Goal: Task Accomplishment & Management: Use online tool/utility

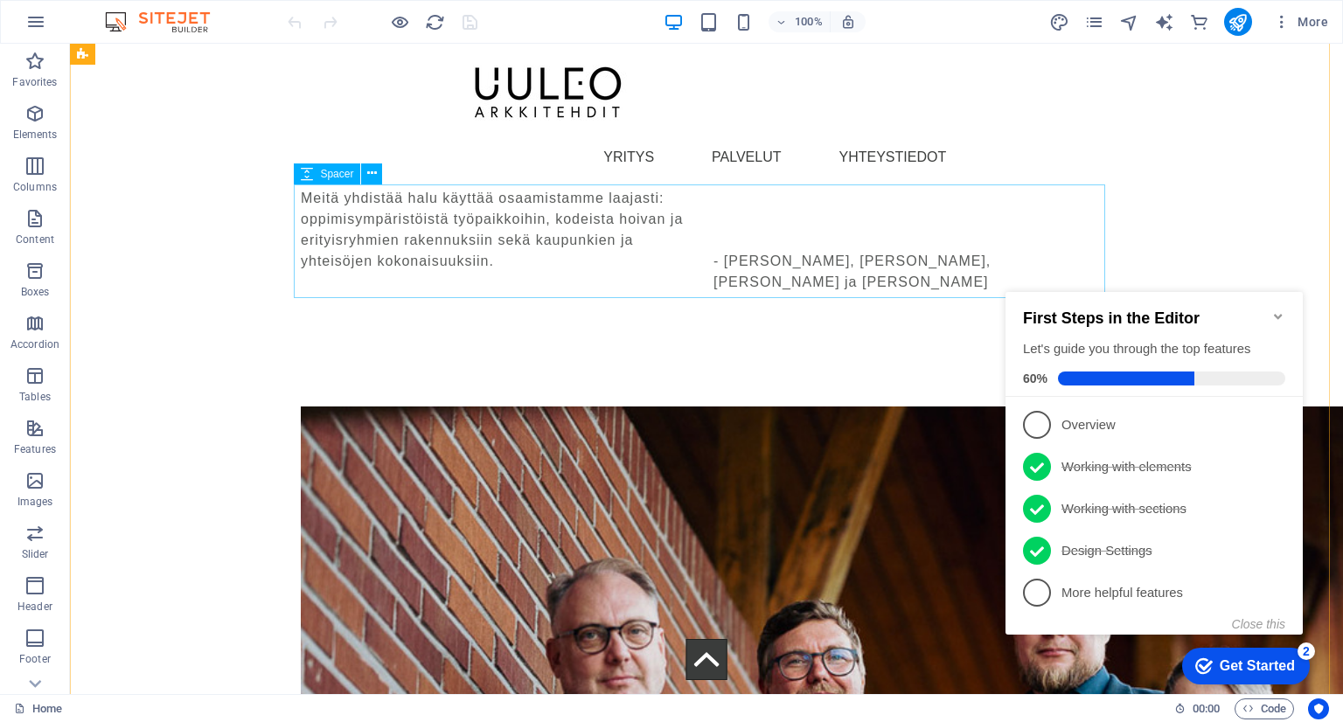
scroll to position [3098, 0]
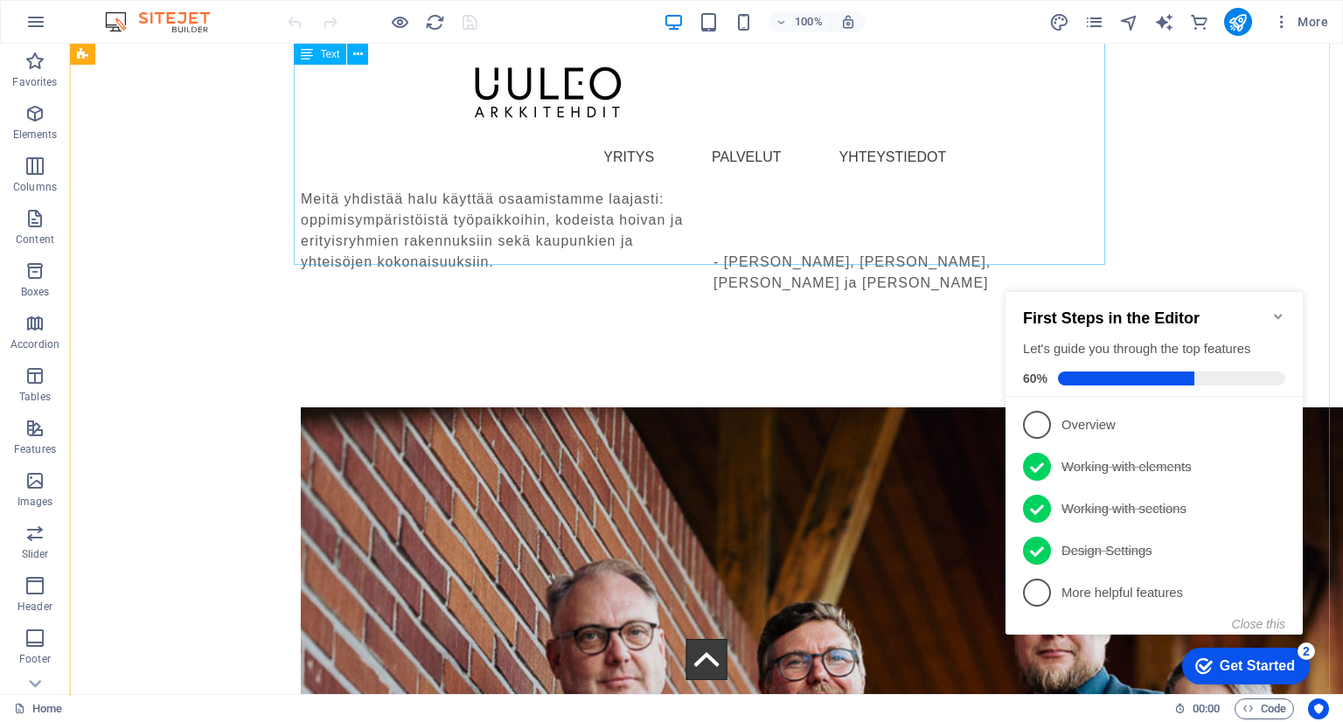
click at [984, 233] on div "UULEO Arkkitehdit on neljän kokeneen arkkitehdin vuonna 2025 perustama arkkiteh…" at bounding box center [706, 115] width 811 height 357
click at [965, 238] on div "UULEO Arkkitehdit on neljän kokeneen arkkitehdin vuonna 2025 perustama arkkiteh…" at bounding box center [706, 115] width 811 height 357
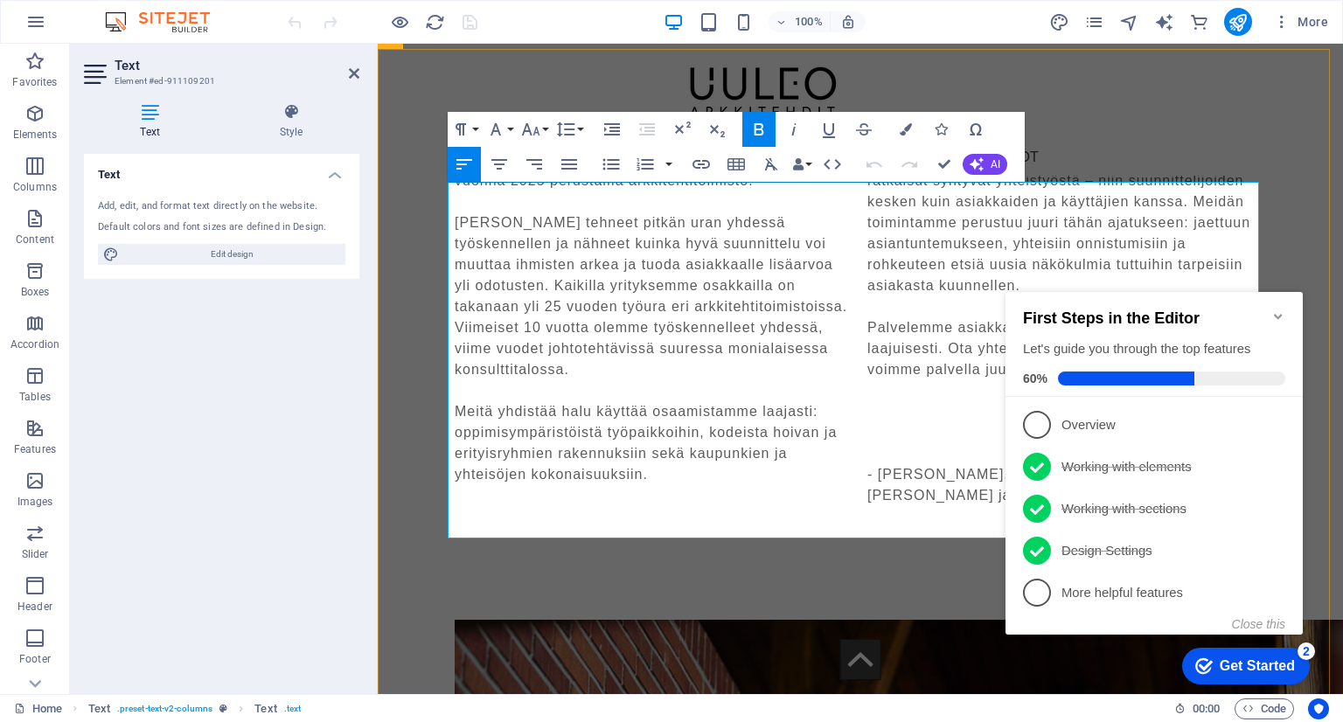
scroll to position [2329, 0]
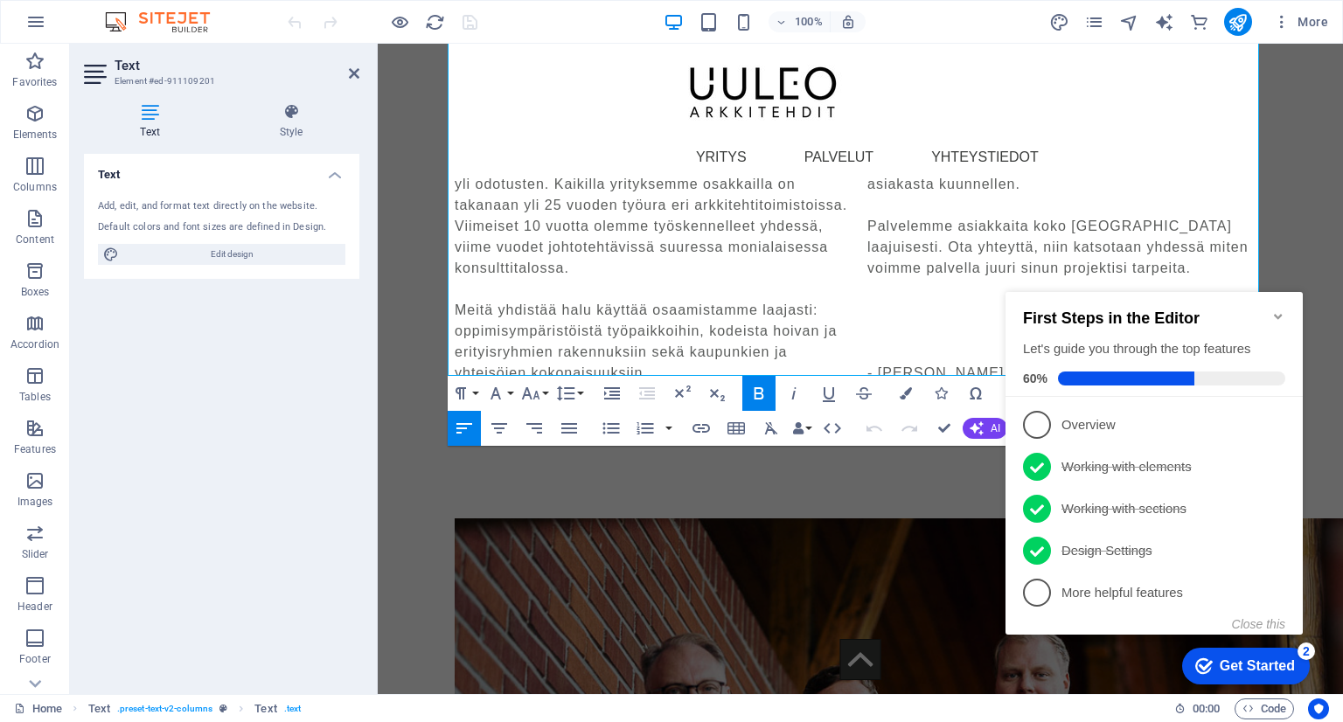
click at [1274, 310] on icon "Minimize checklist" at bounding box center [1278, 317] width 14 height 14
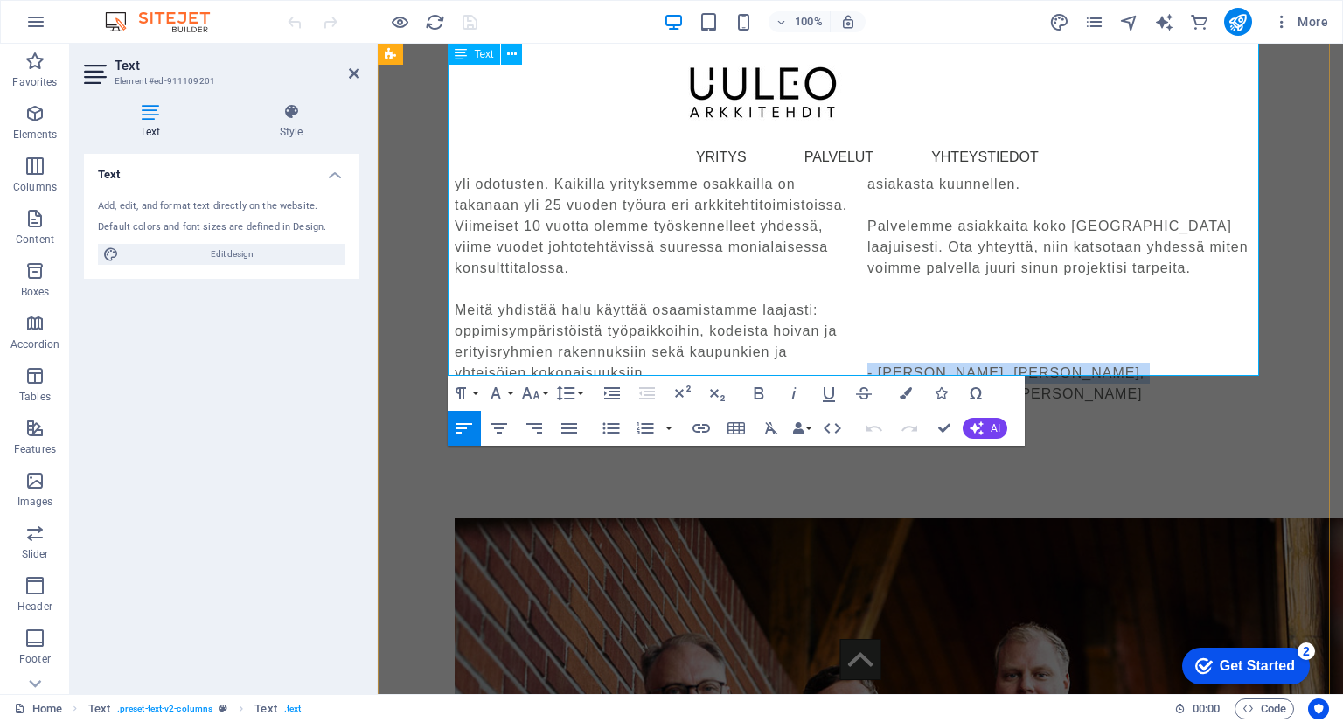
drag, startPoint x: 1138, startPoint y: 342, endPoint x: 857, endPoint y: 352, distance: 280.9
click at [857, 352] on div "UULEO Arkkitehdit on neljän kokeneen arkkitehdin vuonna 2025 perustama arkkiteh…" at bounding box center [860, 226] width 811 height 357
click at [791, 392] on icon "button" at bounding box center [793, 393] width 21 height 21
click at [1080, 321] on p at bounding box center [1066, 331] width 399 height 21
click at [1298, 281] on div "Neljä arkkitehtia, neljä erilaista näkökulmaa – yksi yhteinen visio‌ UULEO Arkk…" at bounding box center [860, 590] width 965 height 1351
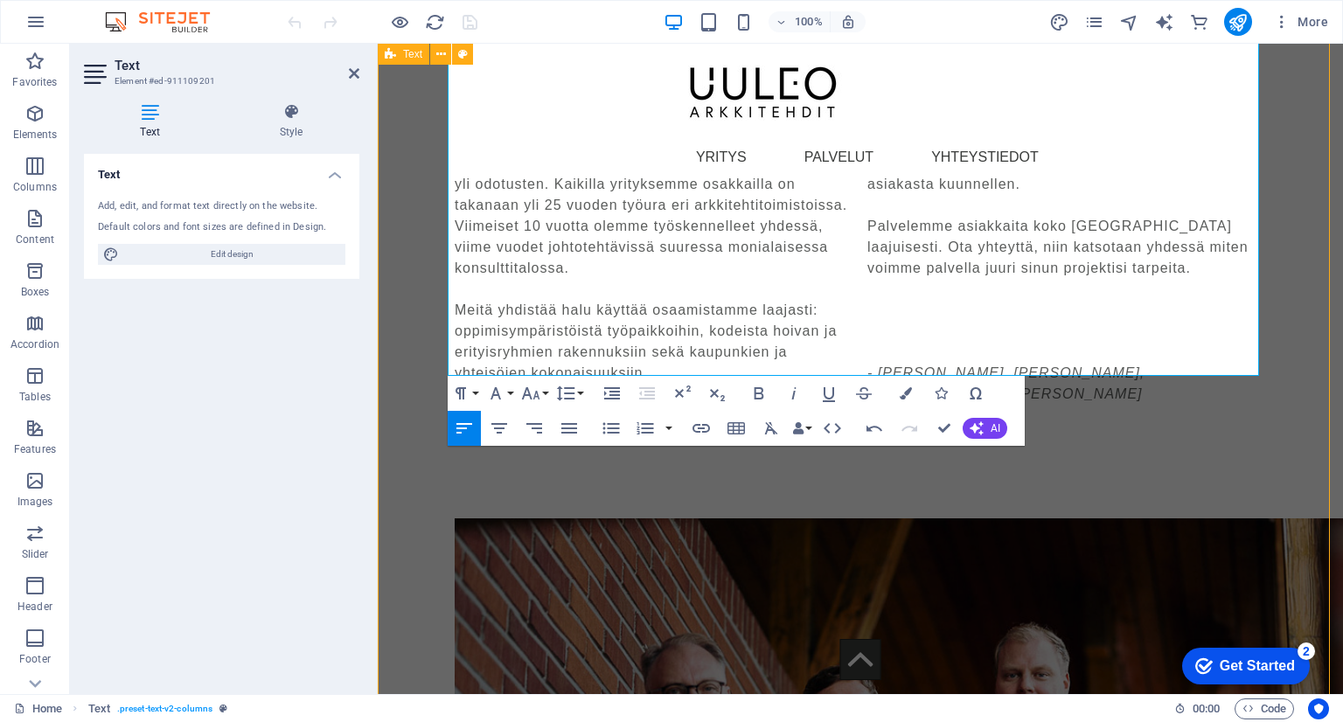
click at [1298, 281] on div "Neljä arkkitehtia, neljä erilaista näkökulmaa – yksi yhteinen visio‌ UULEO Arkk…" at bounding box center [860, 590] width 965 height 1351
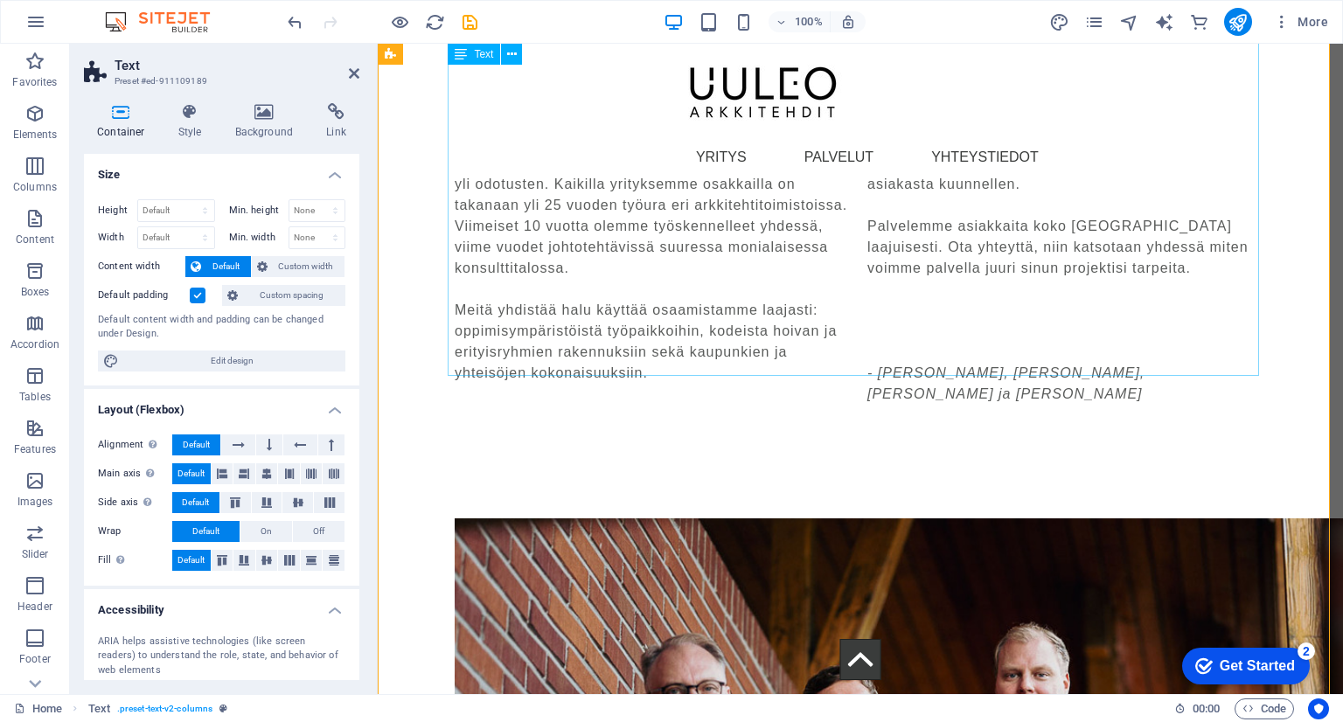
click at [1066, 338] on div "UULEO Arkkitehdit on neljän kokeneen arkkitehdin vuonna 2025 perustama arkkiteh…" at bounding box center [860, 226] width 811 height 357
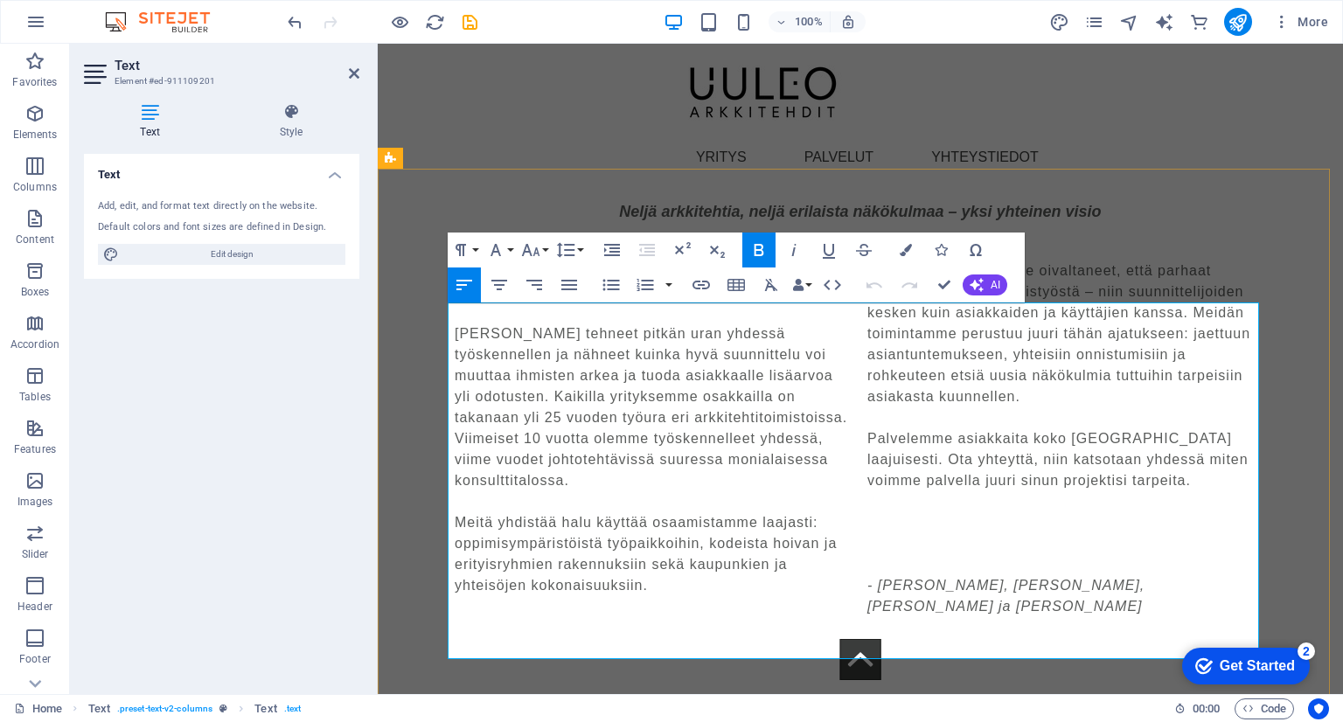
scroll to position [2242, 0]
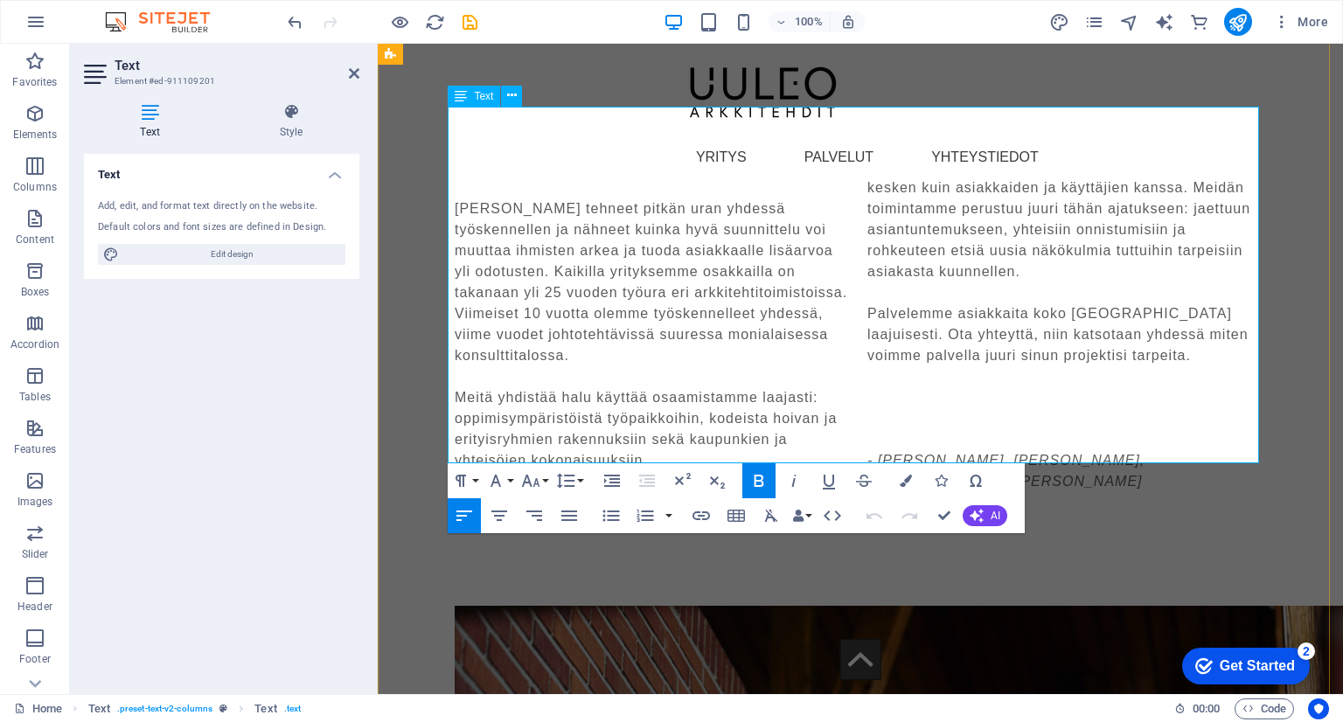
click at [875, 429] on p at bounding box center [1066, 439] width 399 height 21
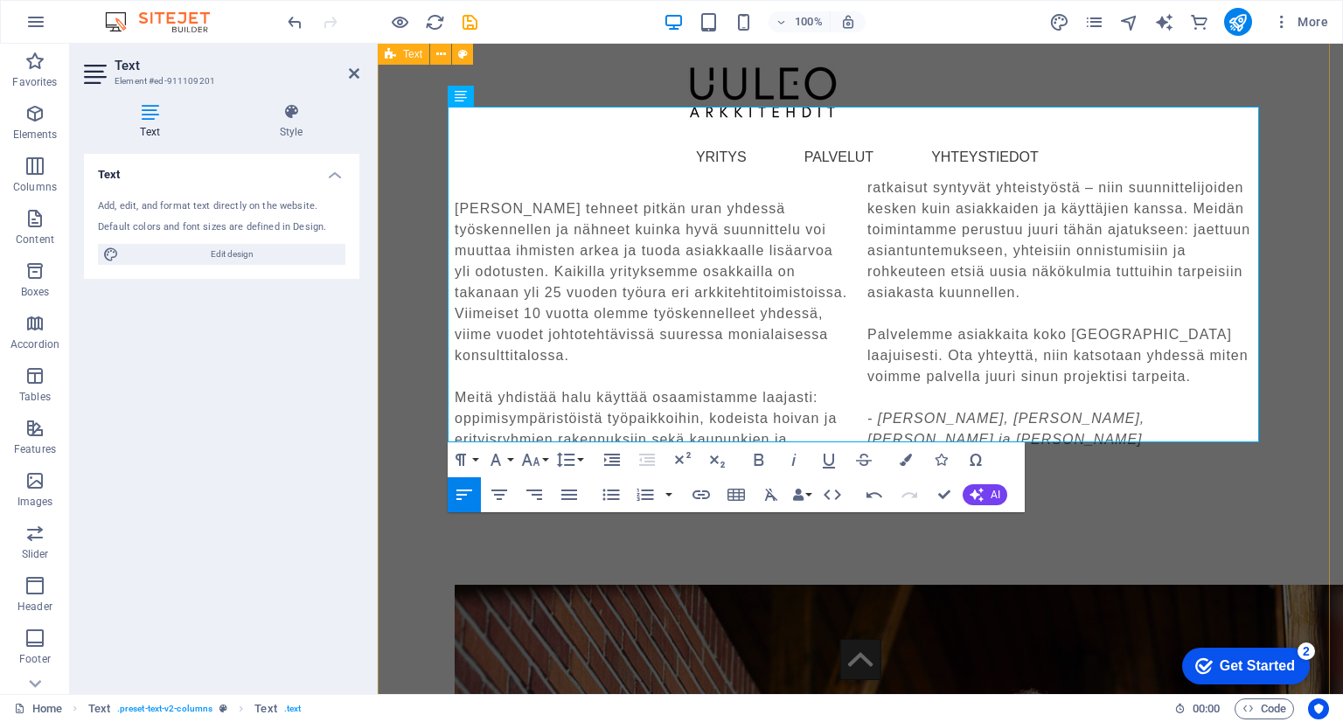
click at [1278, 411] on div "Neljä arkkitehtia, neljä erilaista näkökulmaa – yksi yhteinen visio‌ UULEO Arkk…" at bounding box center [860, 668] width 965 height 1330
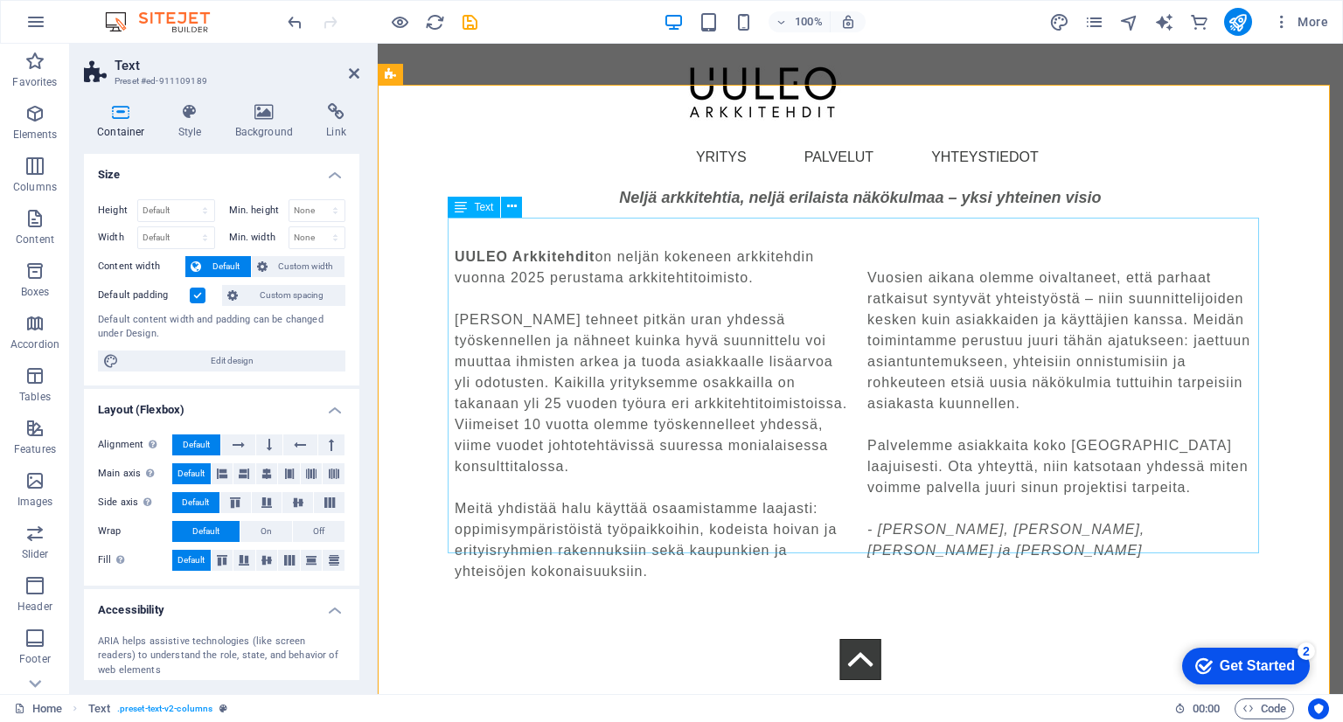
scroll to position [2154, 0]
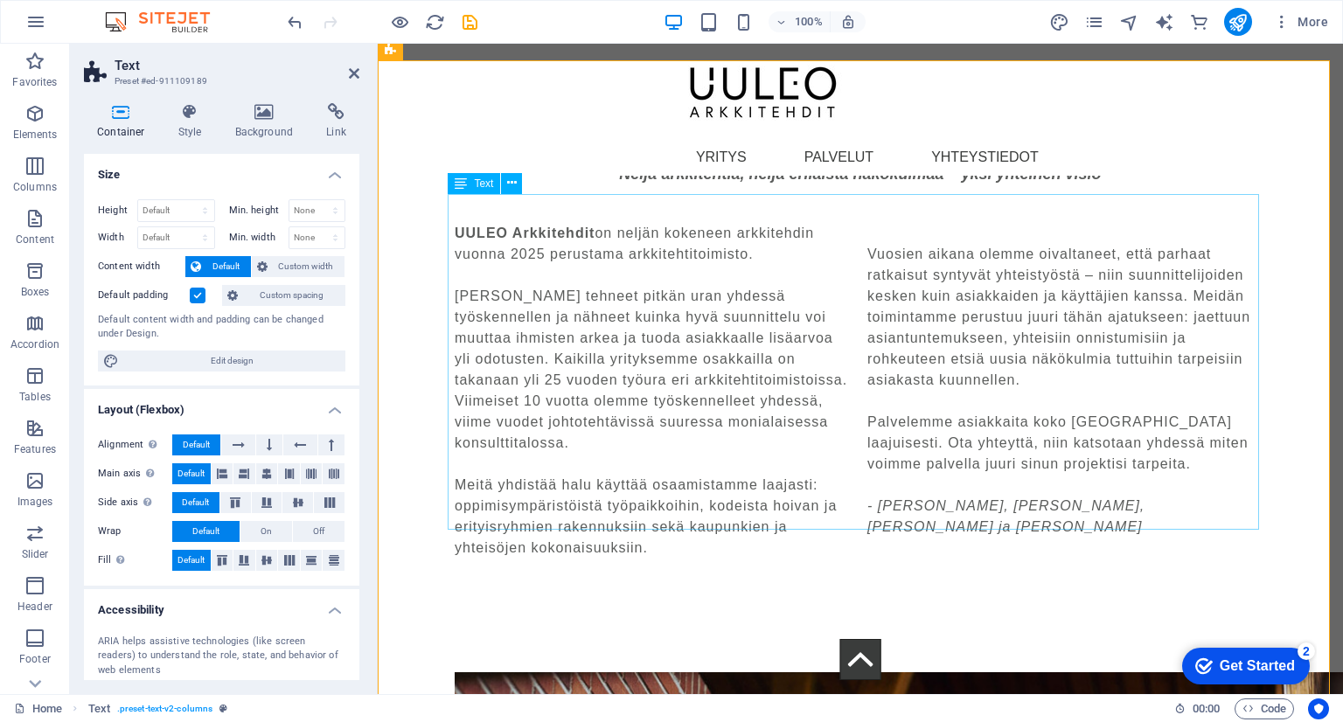
click at [990, 333] on div "UULEO Arkkitehdit on neljän kokeneen arkkitehdin vuonna 2025 perustama arkkiteh…" at bounding box center [860, 391] width 811 height 336
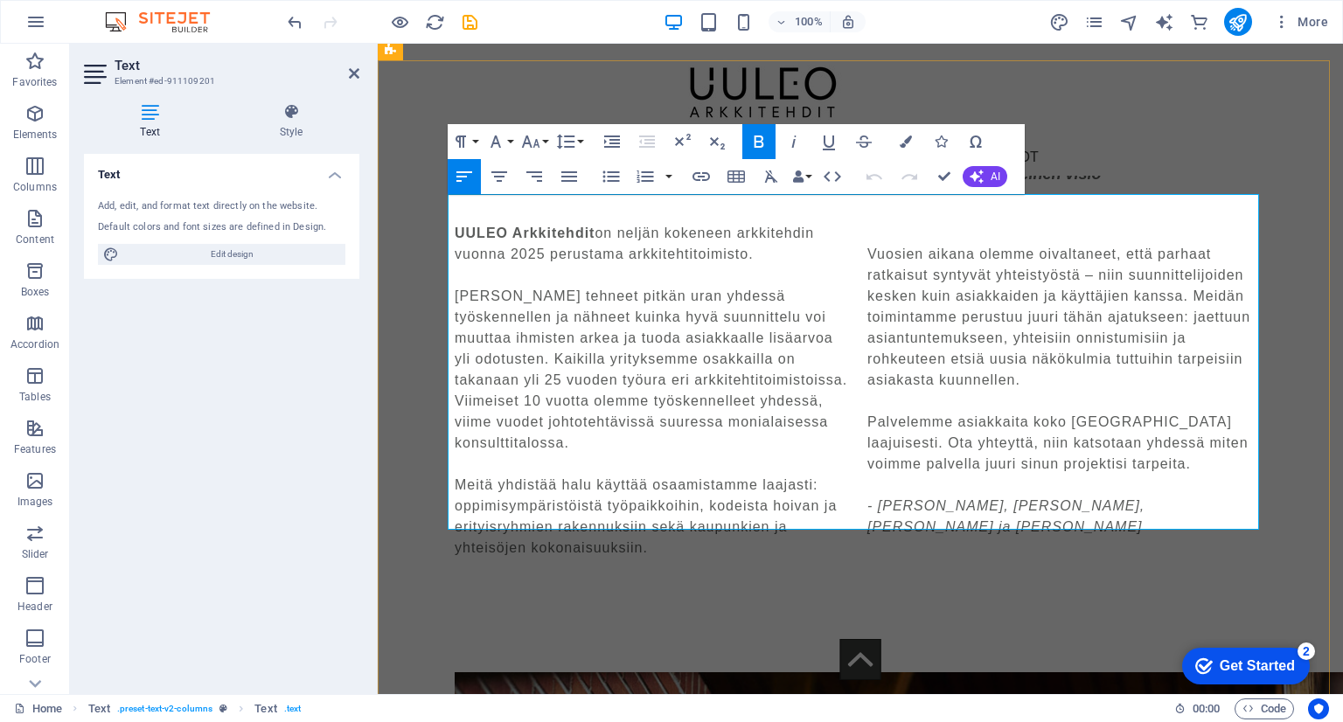
click at [748, 519] on p "Meitä yhdistää halu käyttää osaamistamme laajasti: oppimisympäristöistä työpaik…" at bounding box center [654, 517] width 399 height 84
click at [867, 244] on p "Vuosien aikana olemme oivaltaneet, että parhaat ratkaisut syntyvät yhteistyöstä…" at bounding box center [1066, 317] width 399 height 147
click at [871, 475] on p at bounding box center [1066, 485] width 399 height 21
click at [730, 421] on p "Olemme tehneet pitkän uran yhdessä työskennellen ja nähneet kuinka hyvä suunnit…" at bounding box center [654, 370] width 399 height 168
click at [734, 454] on p at bounding box center [654, 464] width 399 height 21
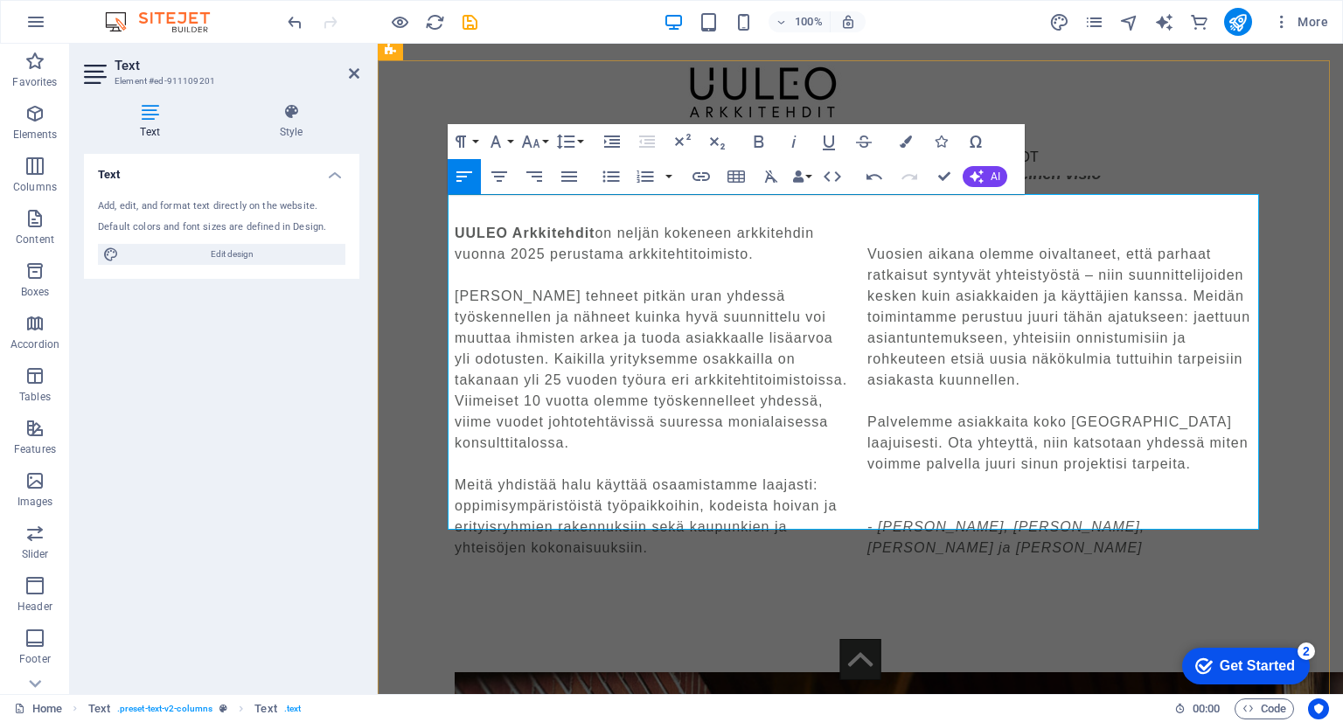
click at [581, 417] on p "Olemme tehneet pitkän uran yhdessä työskennellen ja nähneet kuinka hyvä suunnit…" at bounding box center [654, 370] width 399 height 168
click at [894, 223] on p at bounding box center [1066, 233] width 399 height 21
click at [822, 310] on p "Olemme tehneet pitkän uran yhdessä työskennellen ja nähneet kuinka hyvä suunnit…" at bounding box center [654, 370] width 399 height 168
click at [762, 265] on p at bounding box center [654, 275] width 399 height 21
click at [880, 391] on p at bounding box center [1066, 401] width 399 height 21
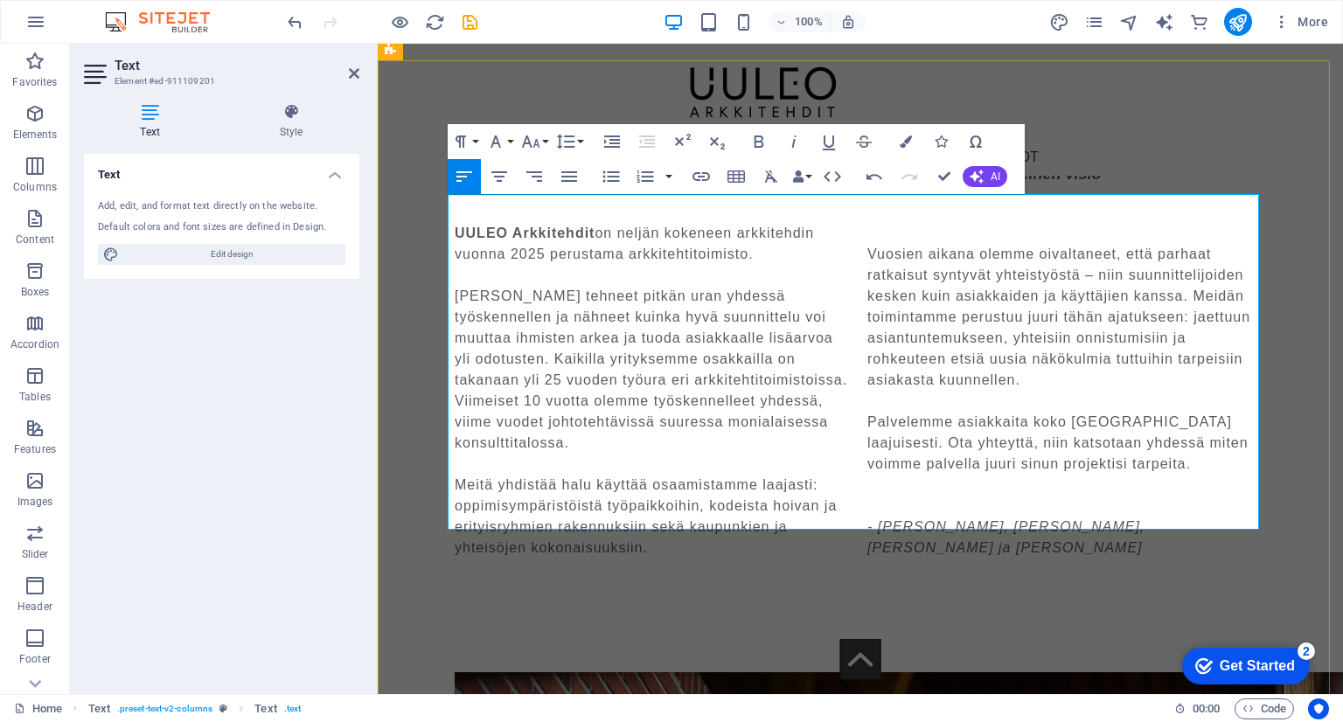
click at [887, 475] on p at bounding box center [1066, 485] width 399 height 21
click at [1158, 496] on p "- [PERSON_NAME], [PERSON_NAME], [PERSON_NAME] ja [PERSON_NAME]" at bounding box center [1066, 517] width 399 height 42
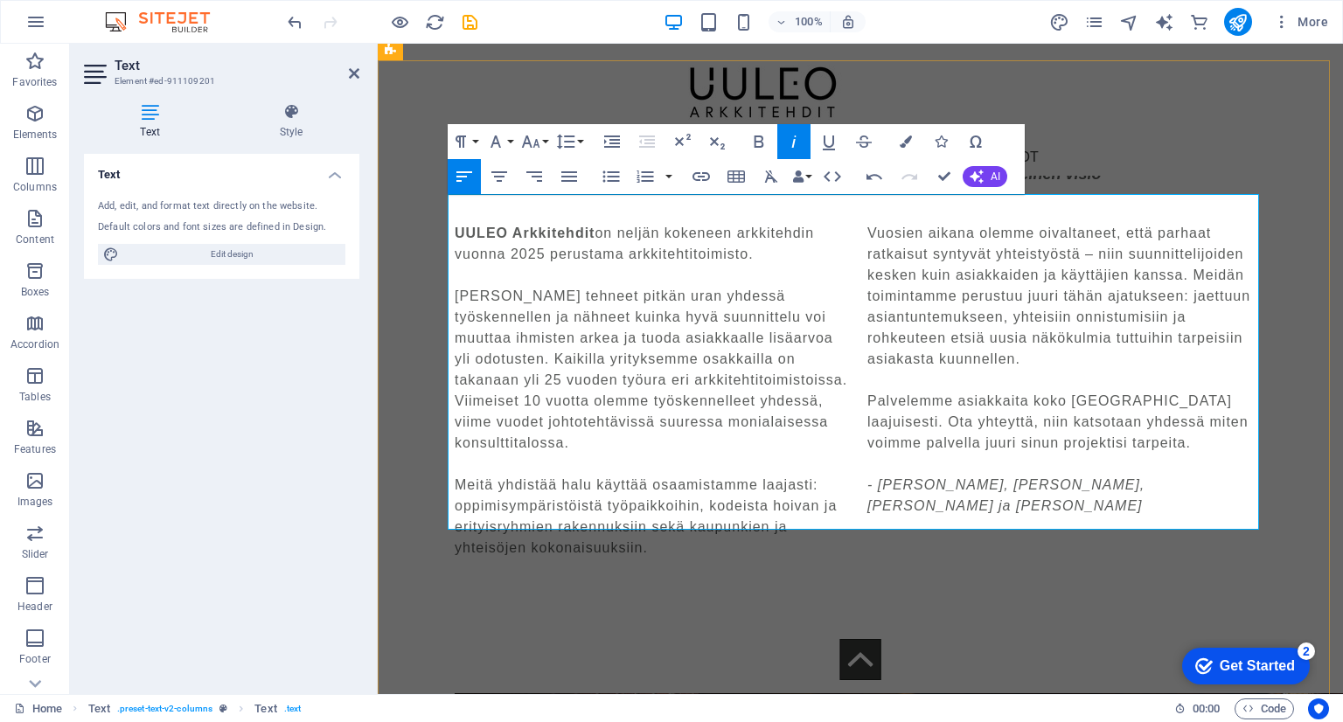
click at [1089, 454] on p at bounding box center [1066, 464] width 399 height 21
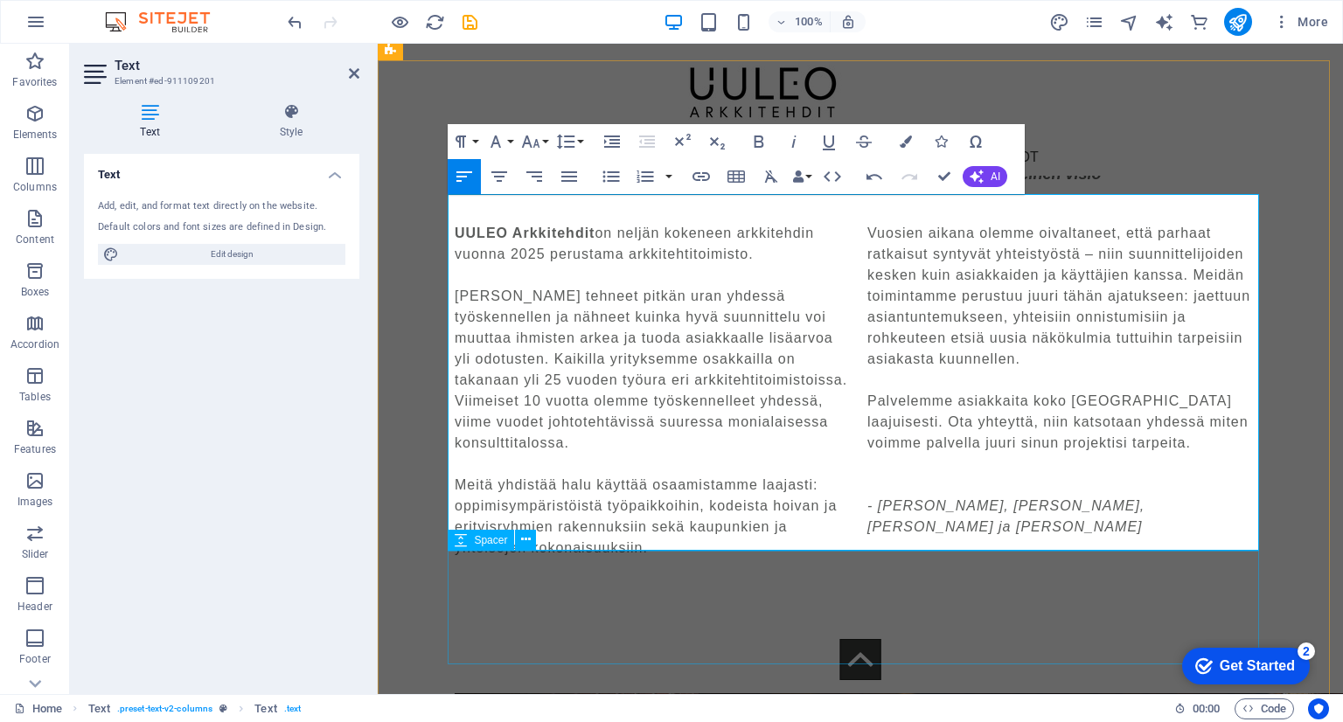
click at [1123, 617] on div at bounding box center [860, 637] width 811 height 114
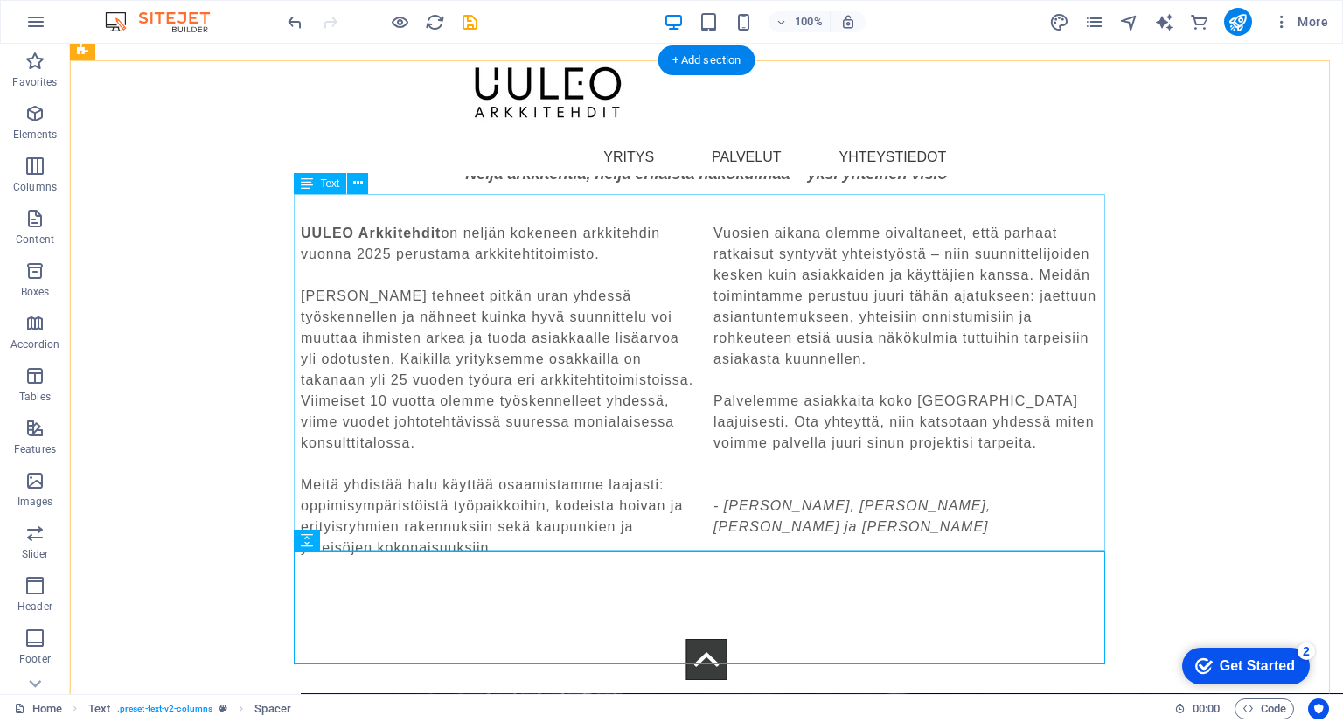
click at [976, 415] on div "UULEO Arkkitehdit on neljän kokeneen arkkitehdin vuonna 2025 perustama arkkiteh…" at bounding box center [706, 401] width 811 height 357
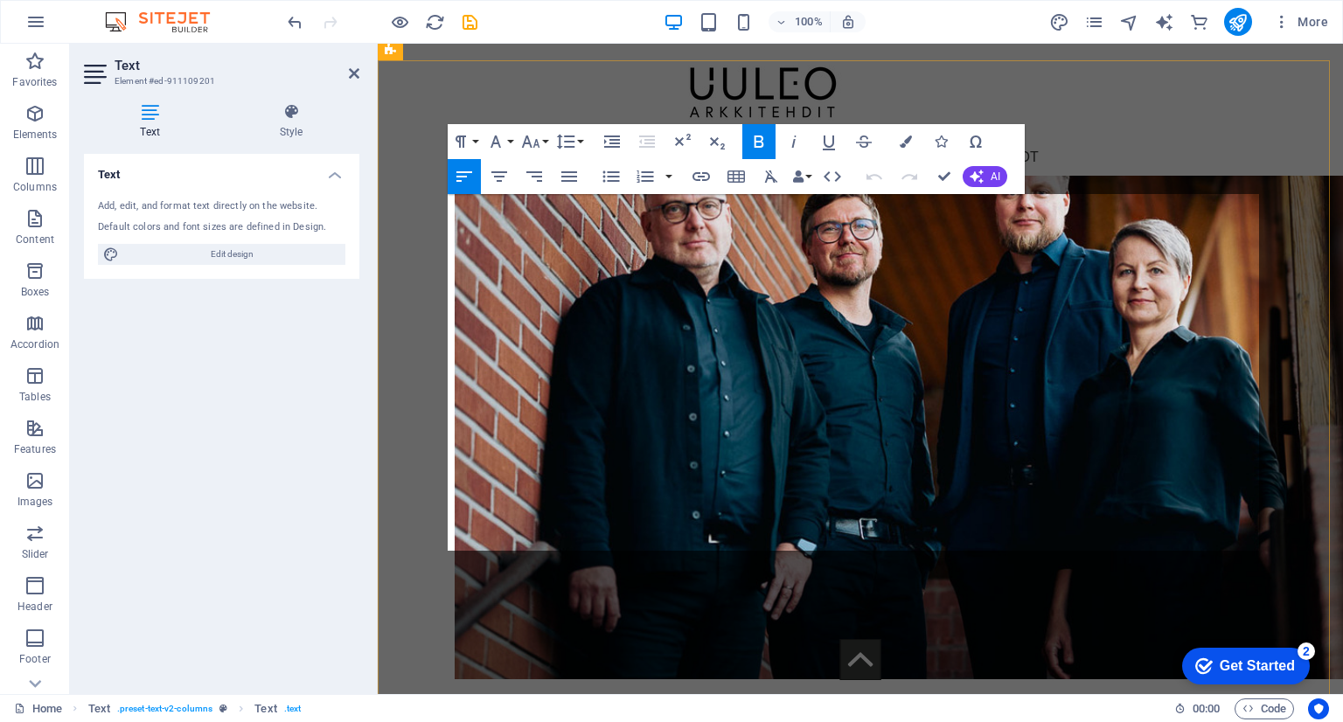
scroll to position [2154, 0]
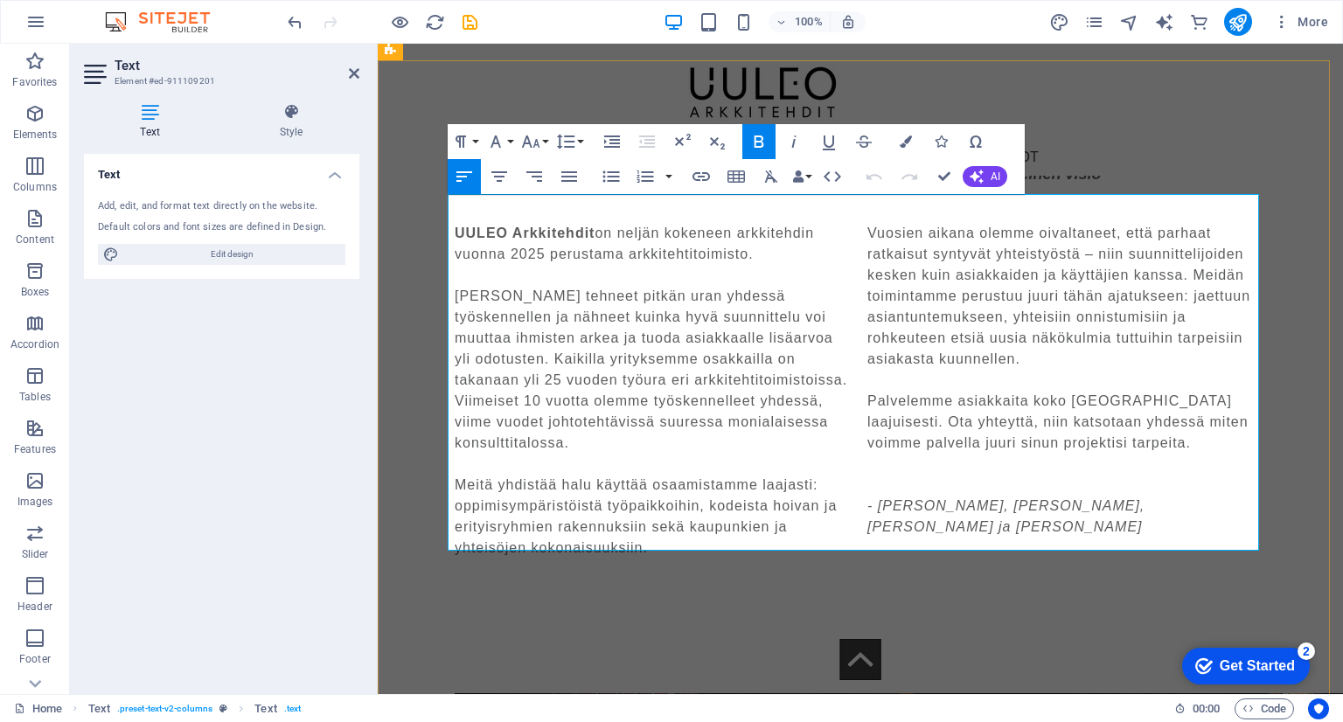
click at [894, 454] on p at bounding box center [1066, 464] width 399 height 21
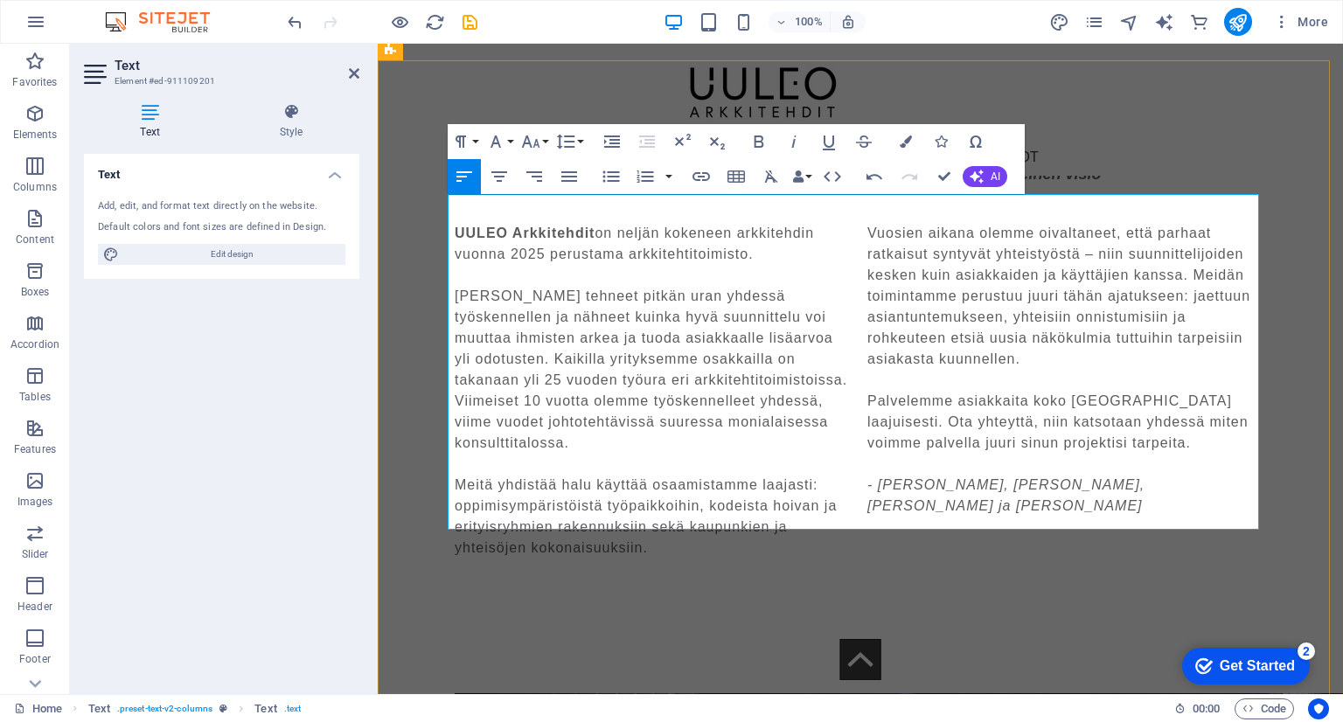
click at [893, 517] on p at bounding box center [1066, 527] width 399 height 21
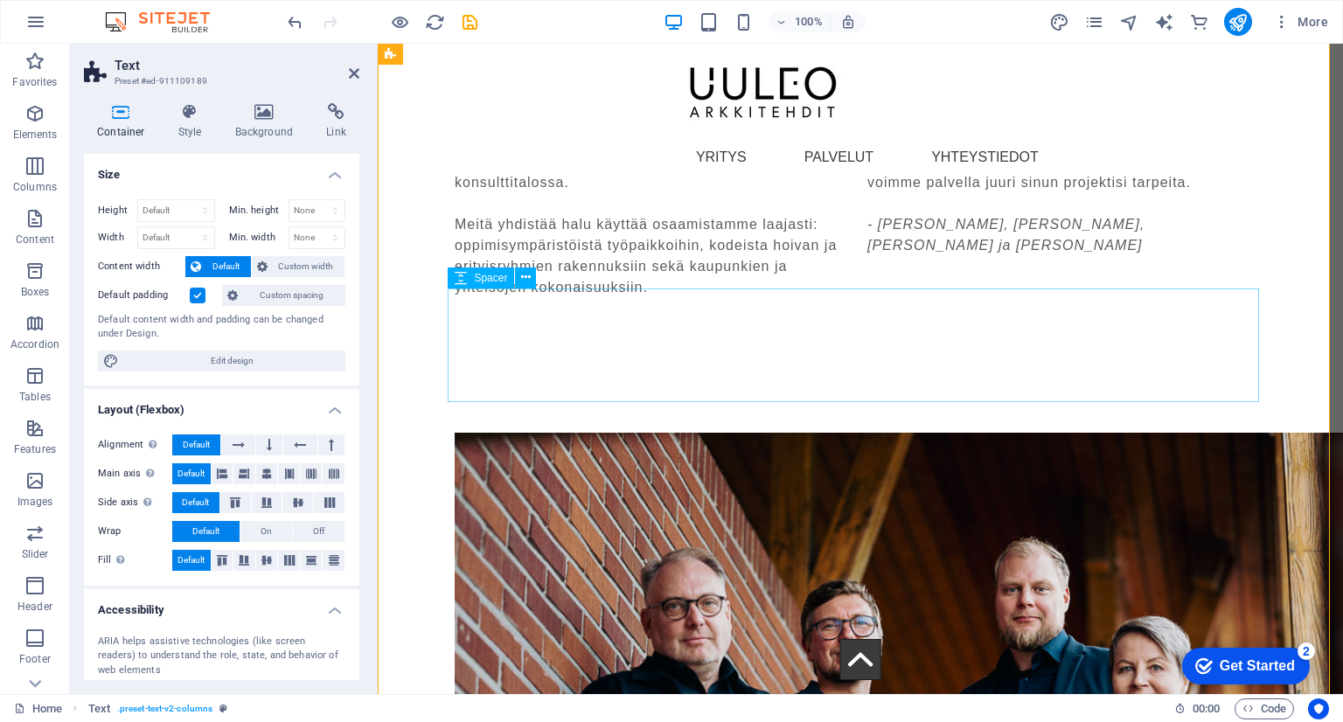
scroll to position [2417, 0]
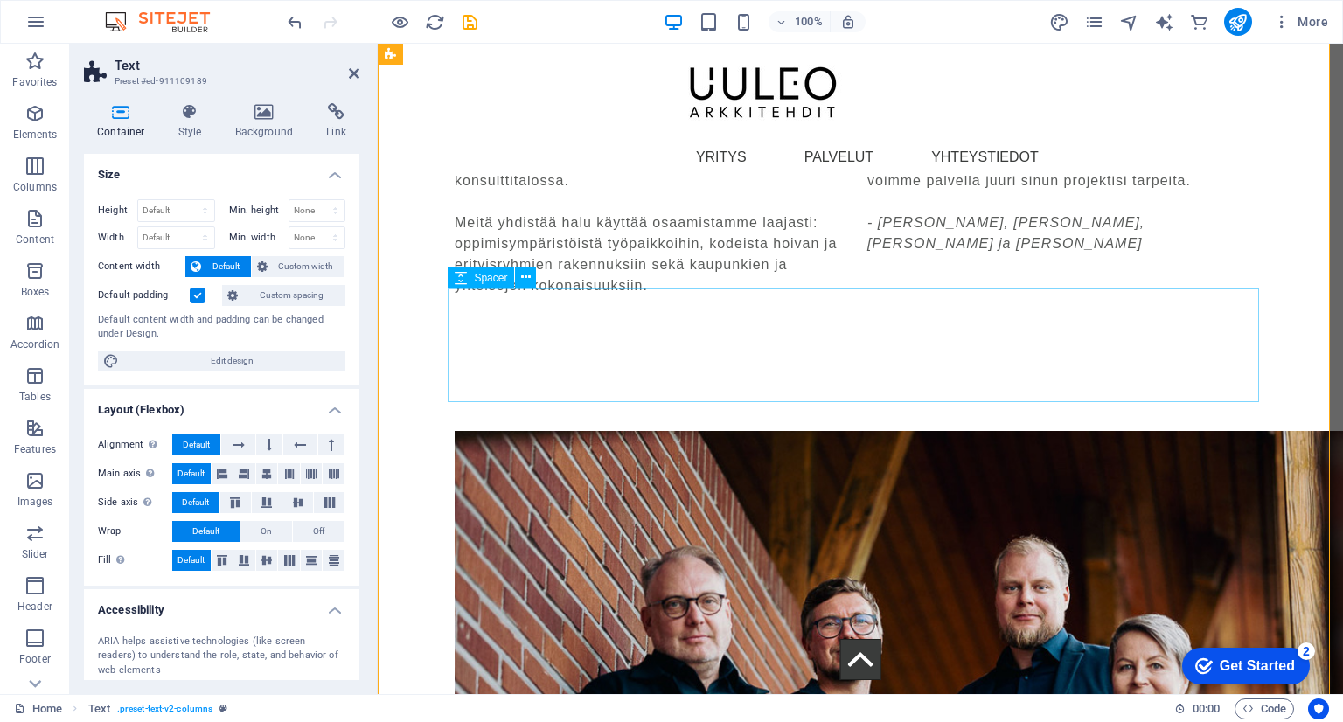
click at [766, 344] on div at bounding box center [860, 374] width 811 height 114
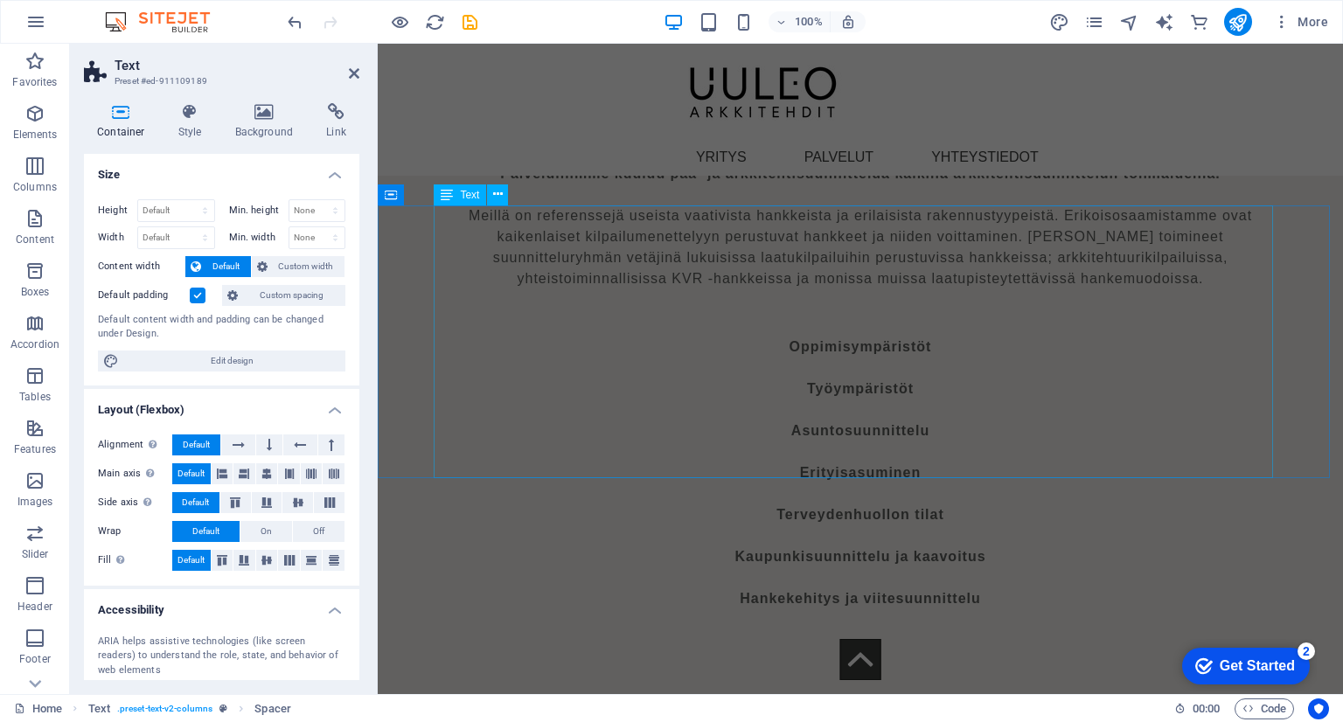
scroll to position [3291, 0]
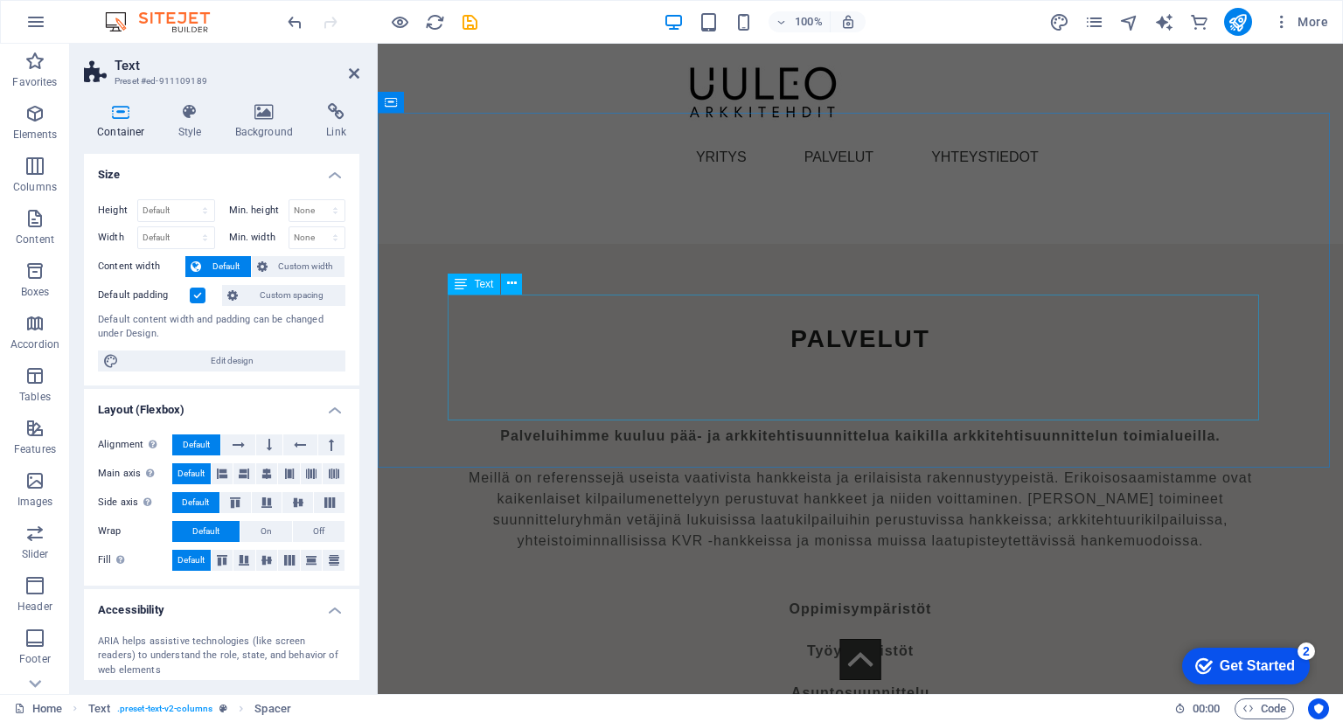
click at [987, 468] on p "Meillä on referenssejä useista vaativista hankkeista ja erilaisista rakennustyy…" at bounding box center [860, 510] width 811 height 84
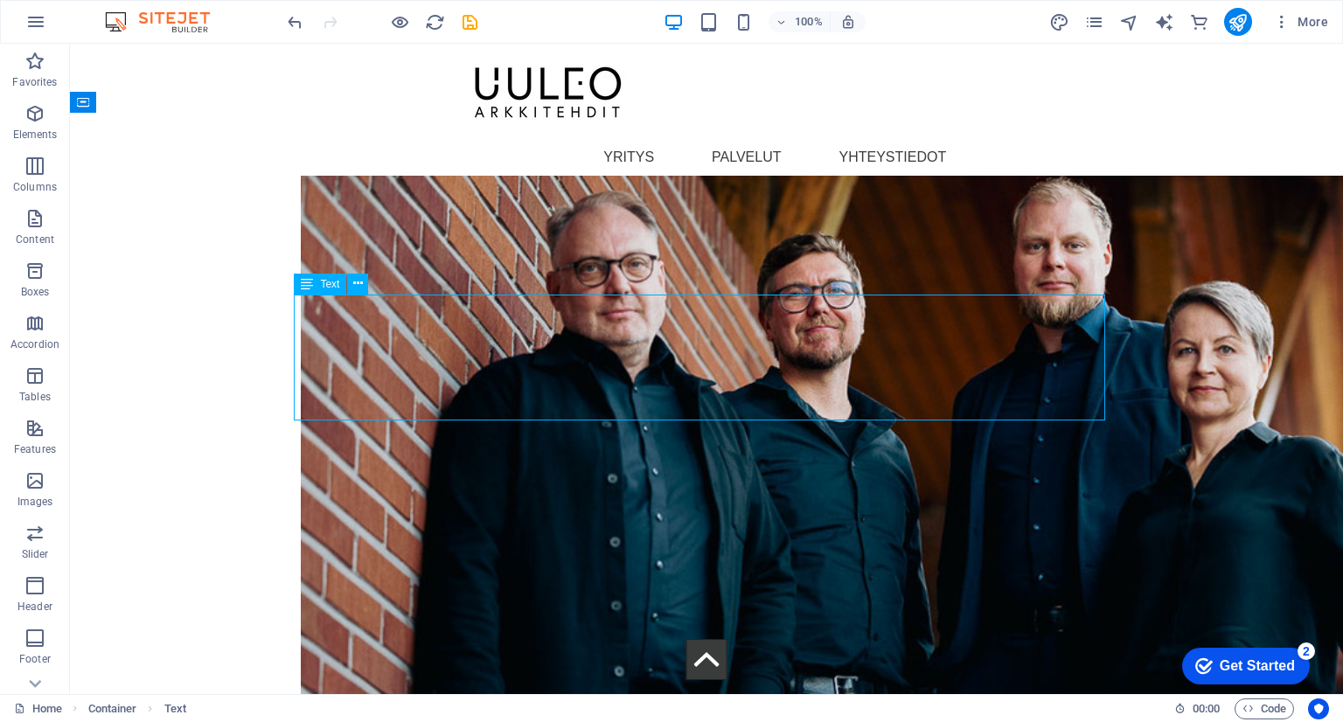
scroll to position [4123, 0]
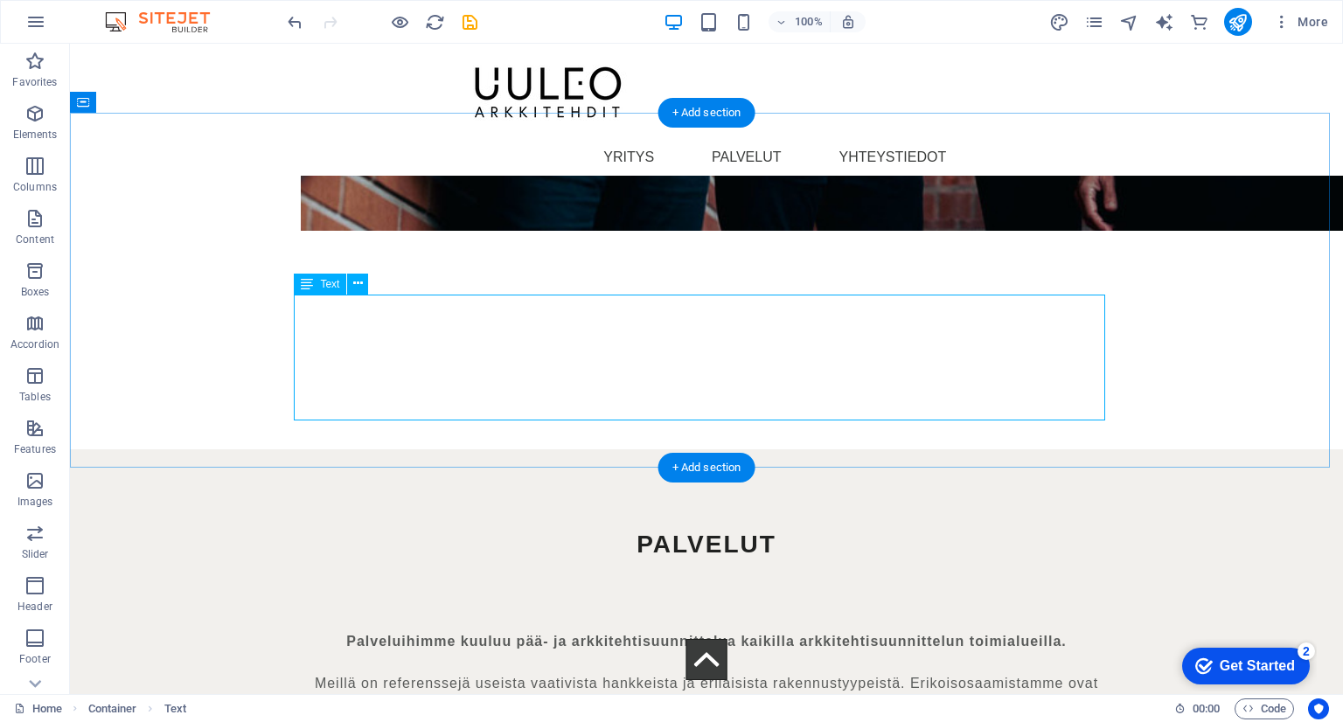
click at [902, 673] on p "Meillä on referenssejä useista vaativista hankkeista ja erilaisista rakennustyy…" at bounding box center [706, 715] width 811 height 84
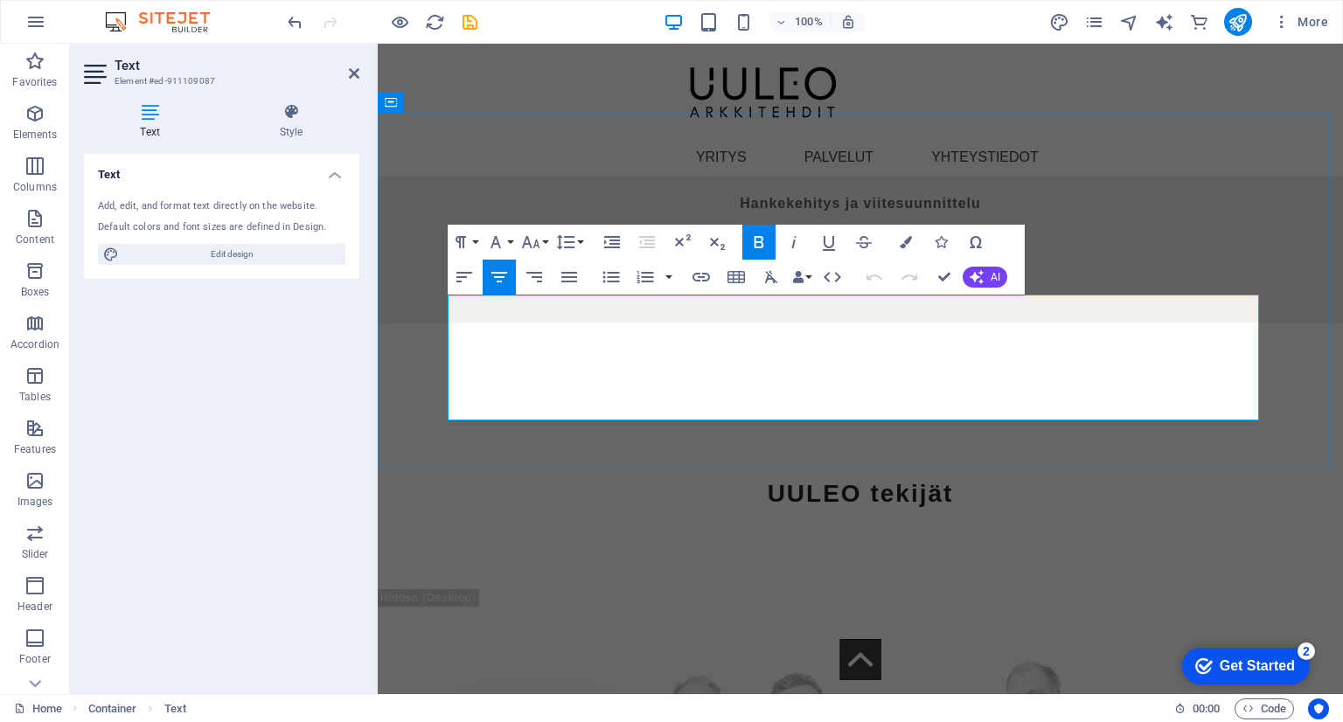
scroll to position [3466, 0]
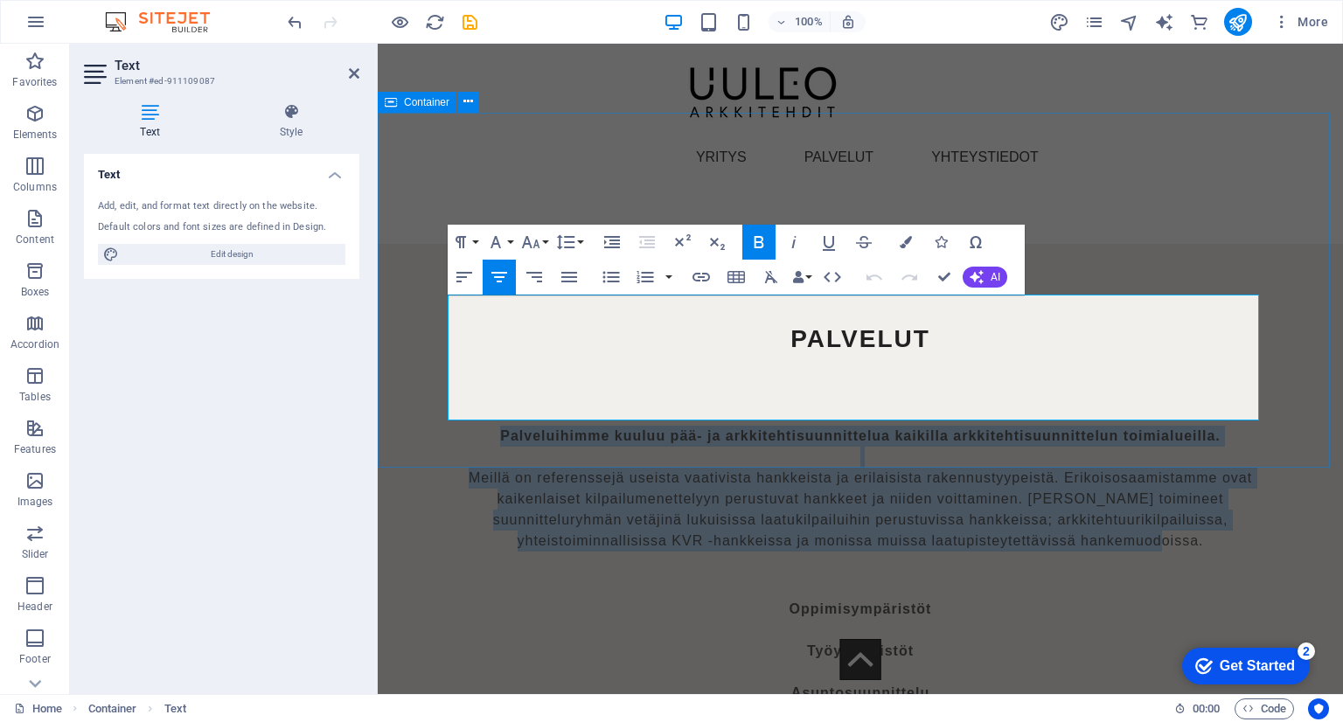
drag, startPoint x: 1105, startPoint y: 411, endPoint x: 407, endPoint y: 298, distance: 707.6
click at [407, 298] on div "PALVELUT Palveluihimme kuuluu pää- ja arkkitehtisuunnittelua kaikilla arkkiteht…" at bounding box center [860, 421] width 965 height 355
click at [756, 246] on icon "button" at bounding box center [760, 242] width 10 height 12
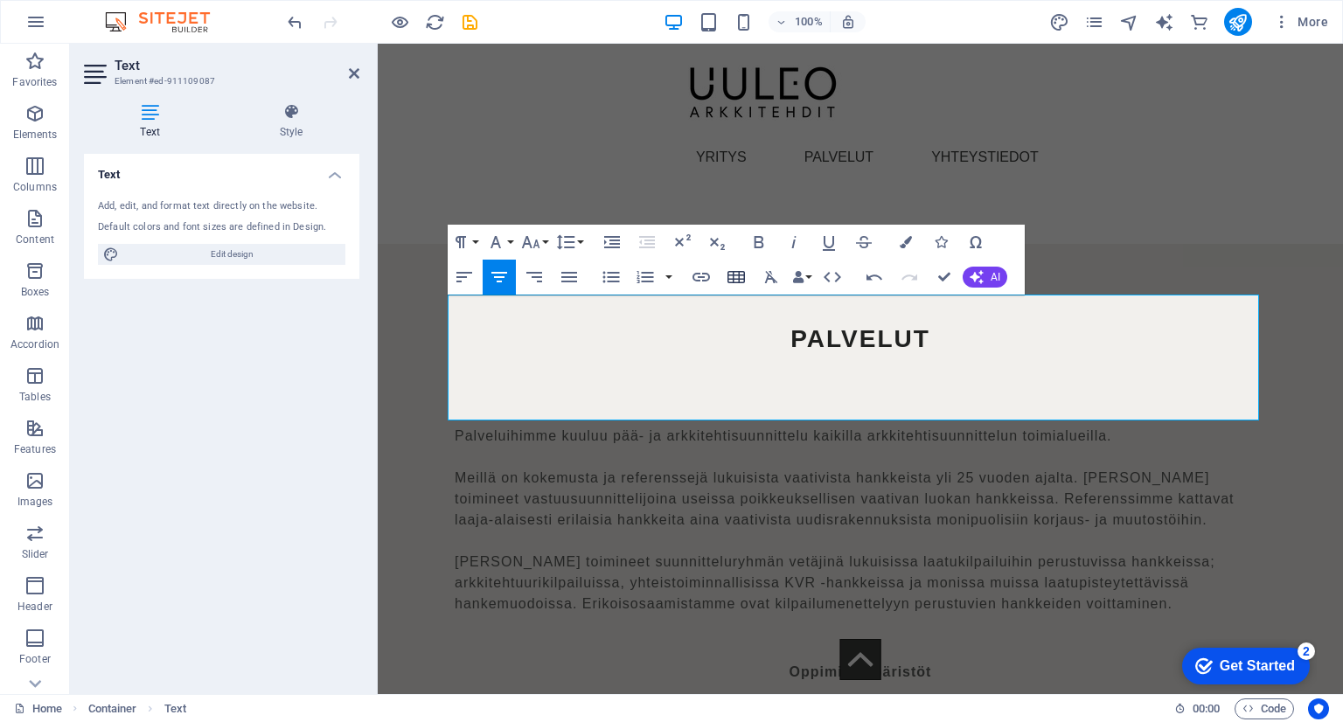
scroll to position [12195, 3]
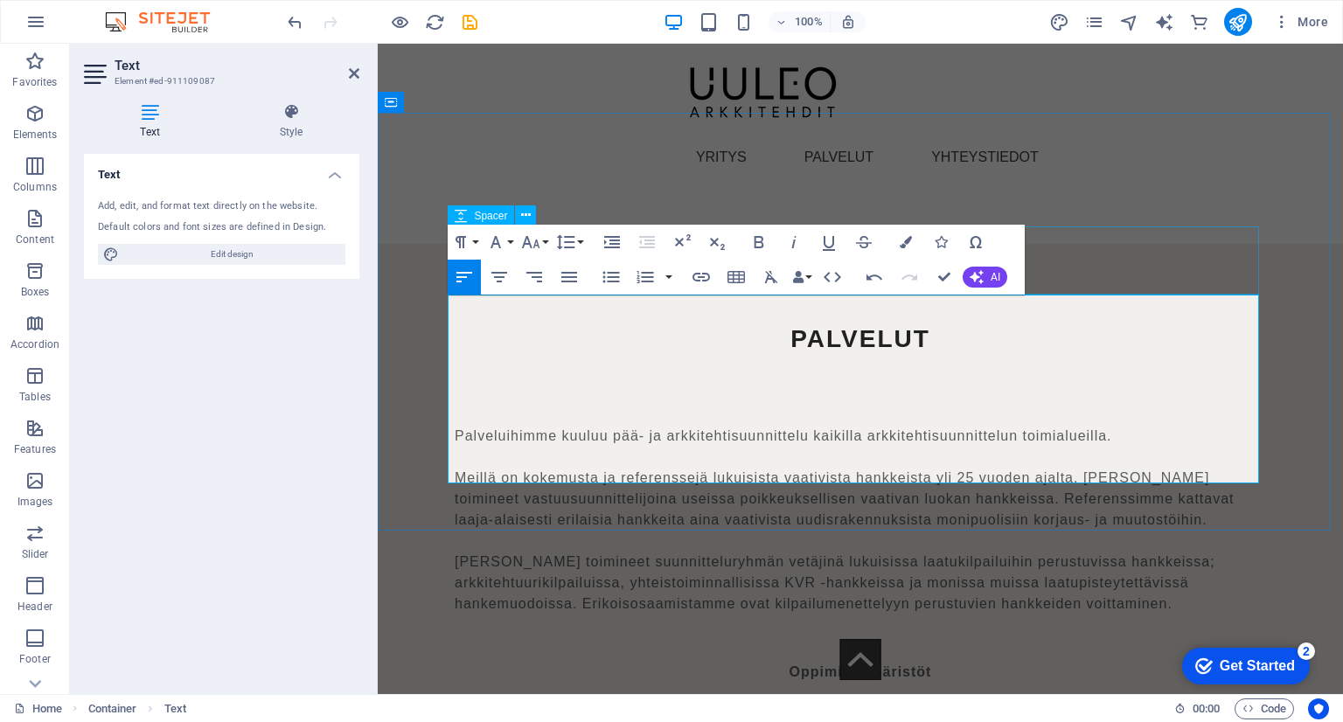
click at [1205, 358] on div at bounding box center [860, 392] width 811 height 68
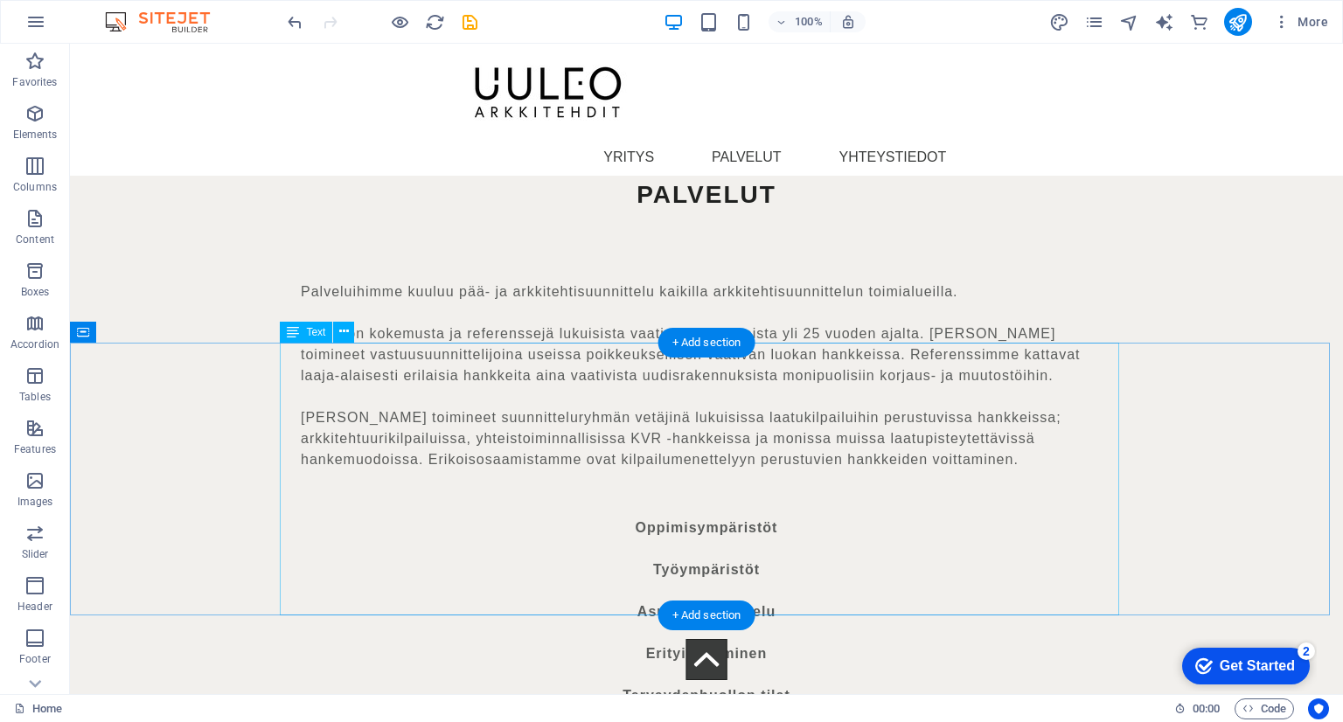
scroll to position [4473, 0]
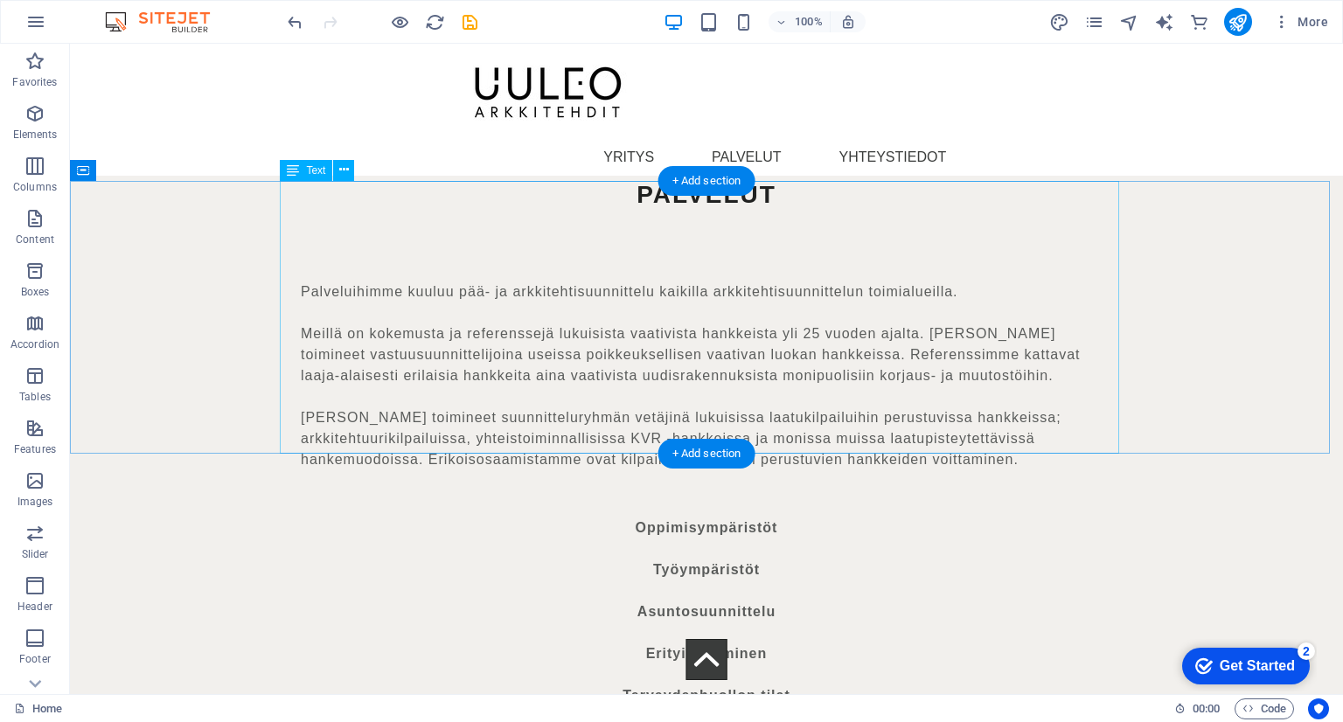
click at [783, 518] on div "Oppimisympäristöt Työympäristöt Asuntosuunnittelu Erityisasuminen Terveydenhuol…" at bounding box center [706, 654] width 839 height 273
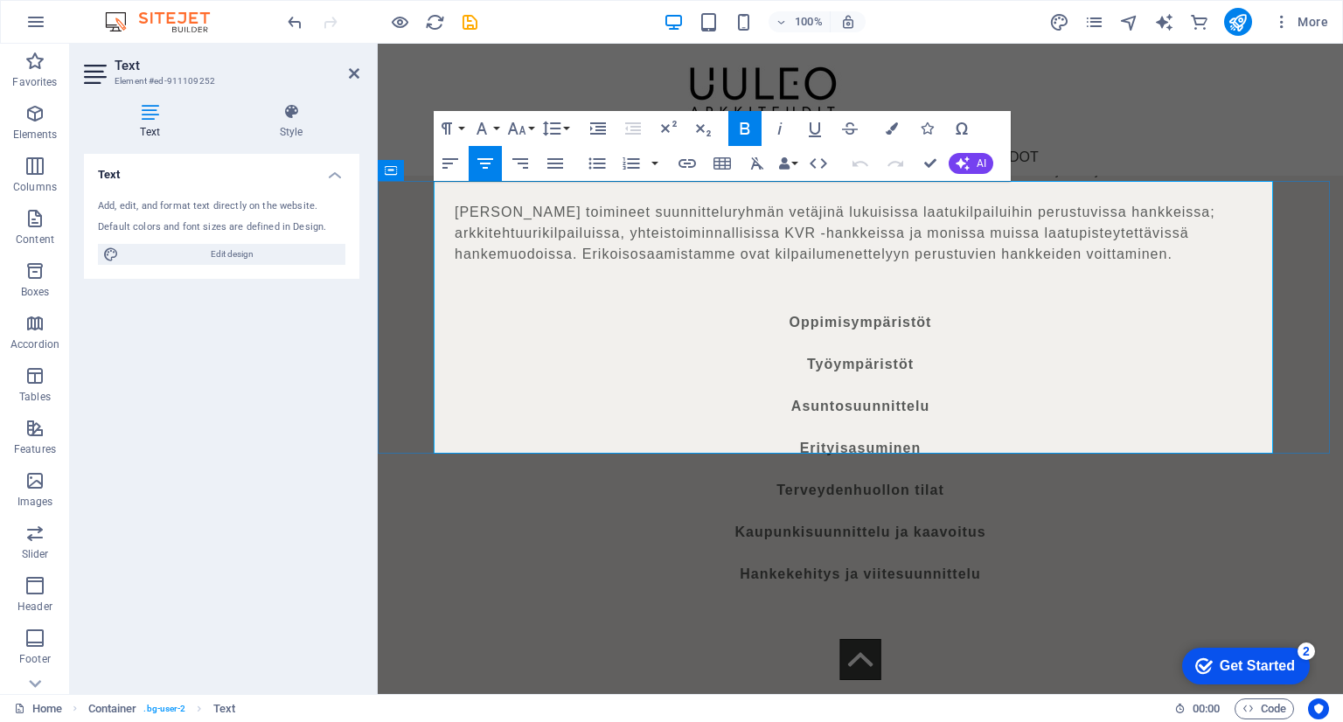
click at [908, 525] on strong "Kaupunkisuunnittelu ja kaavoitus" at bounding box center [859, 532] width 251 height 15
click at [1005, 585] on div at bounding box center [860, 639] width 811 height 108
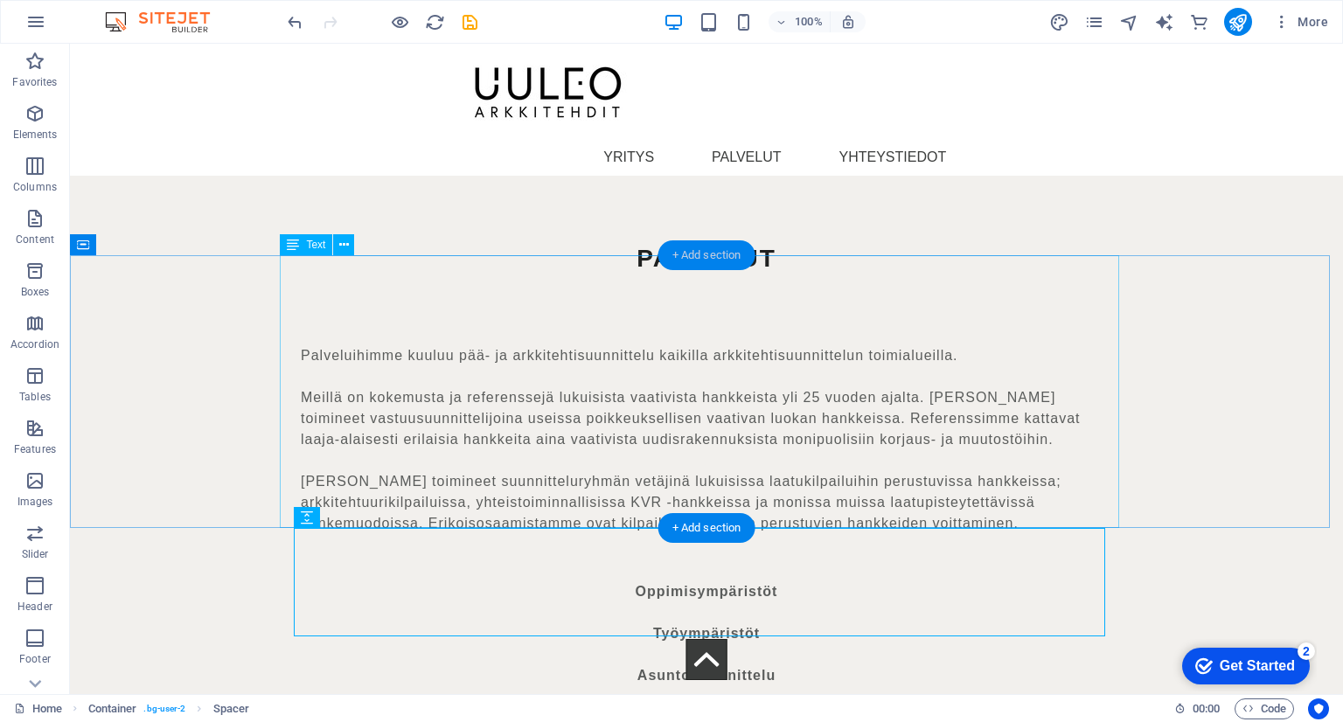
scroll to position [4386, 0]
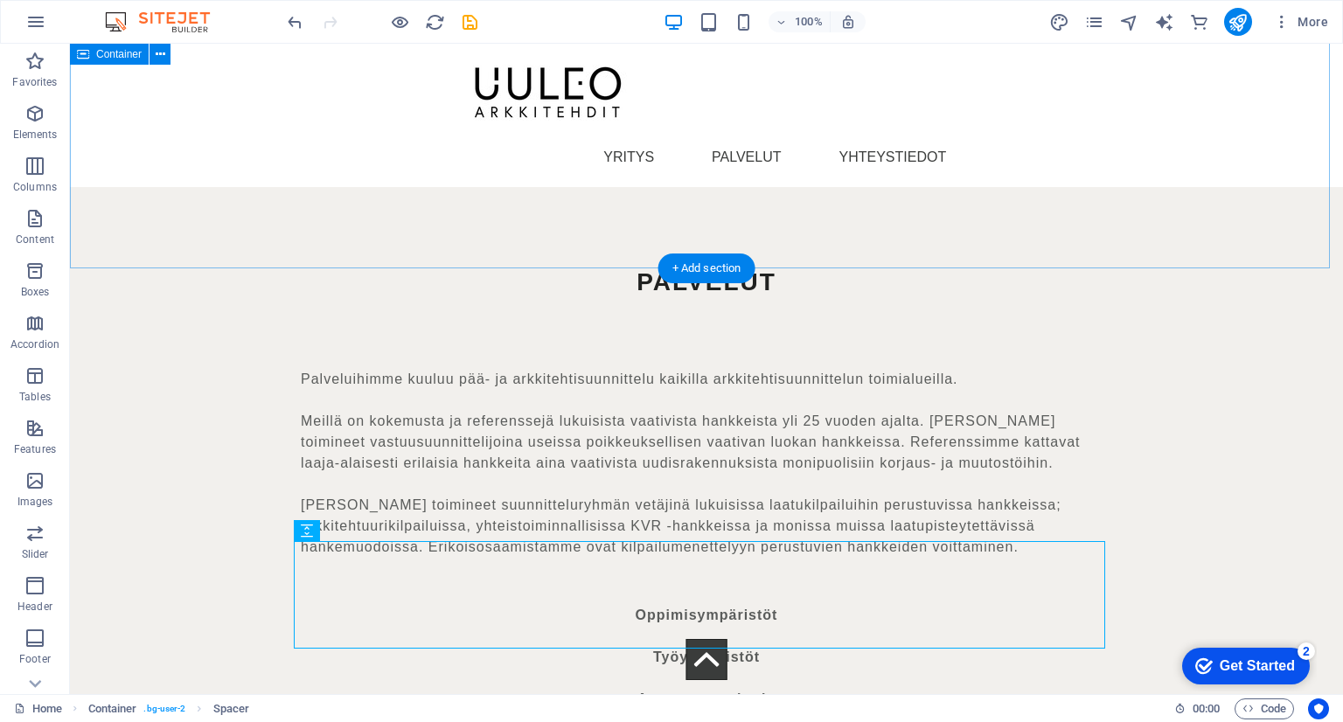
click at [1257, 219] on div "PALVELUT Palveluihimme kuuluu pää- ja arkkitehtisuunnittelu kaikilla arkkitehti…" at bounding box center [706, 396] width 1273 height 418
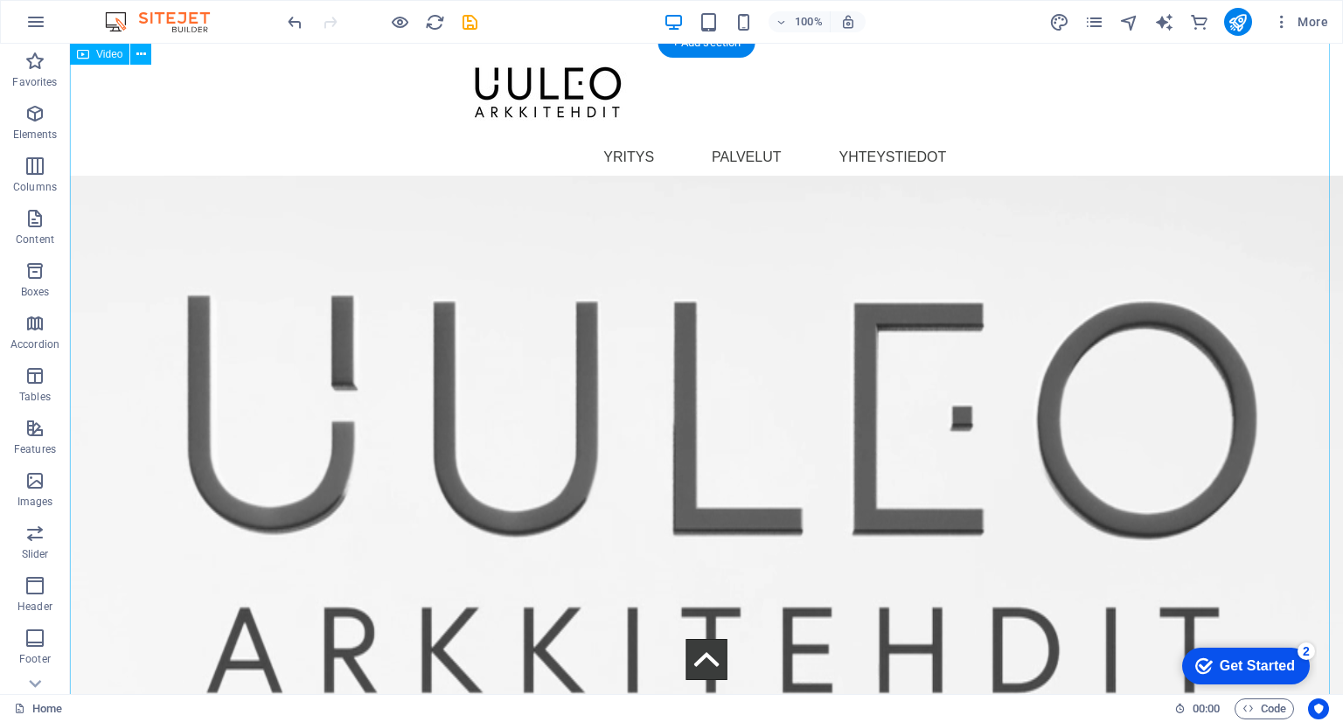
scroll to position [0, 0]
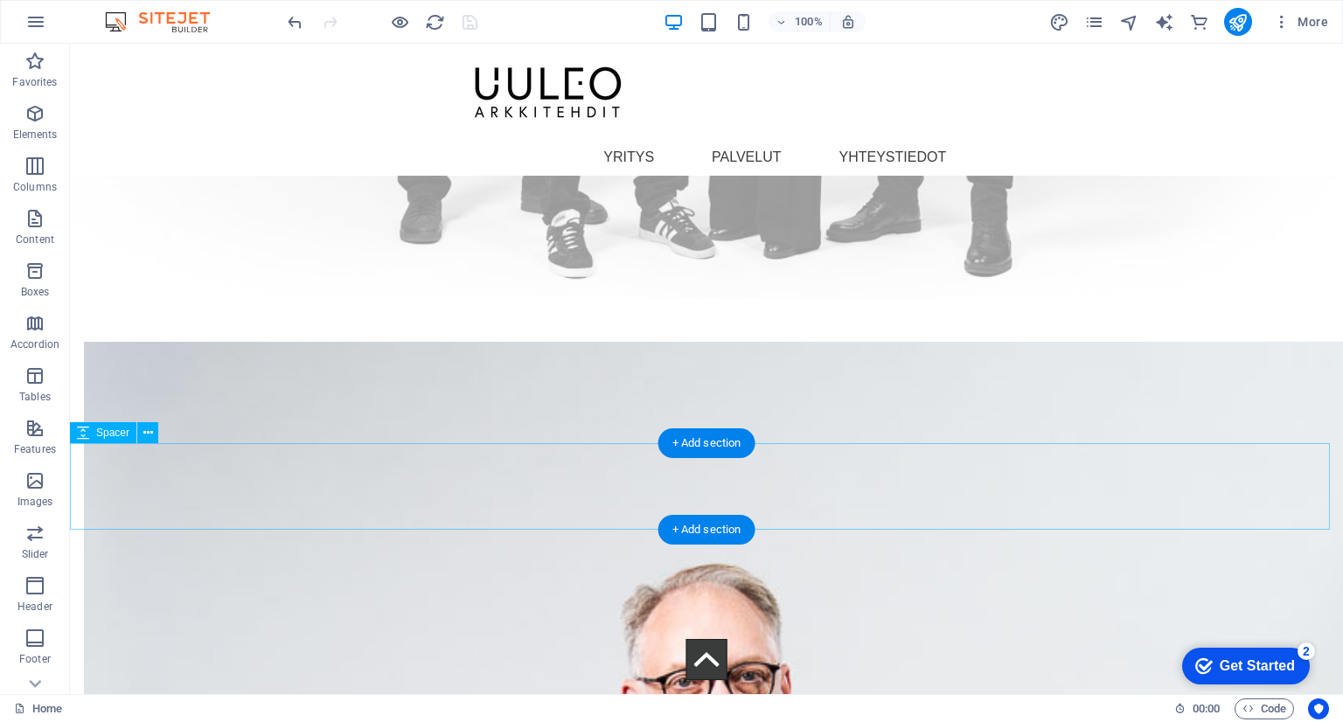
scroll to position [6064, 0]
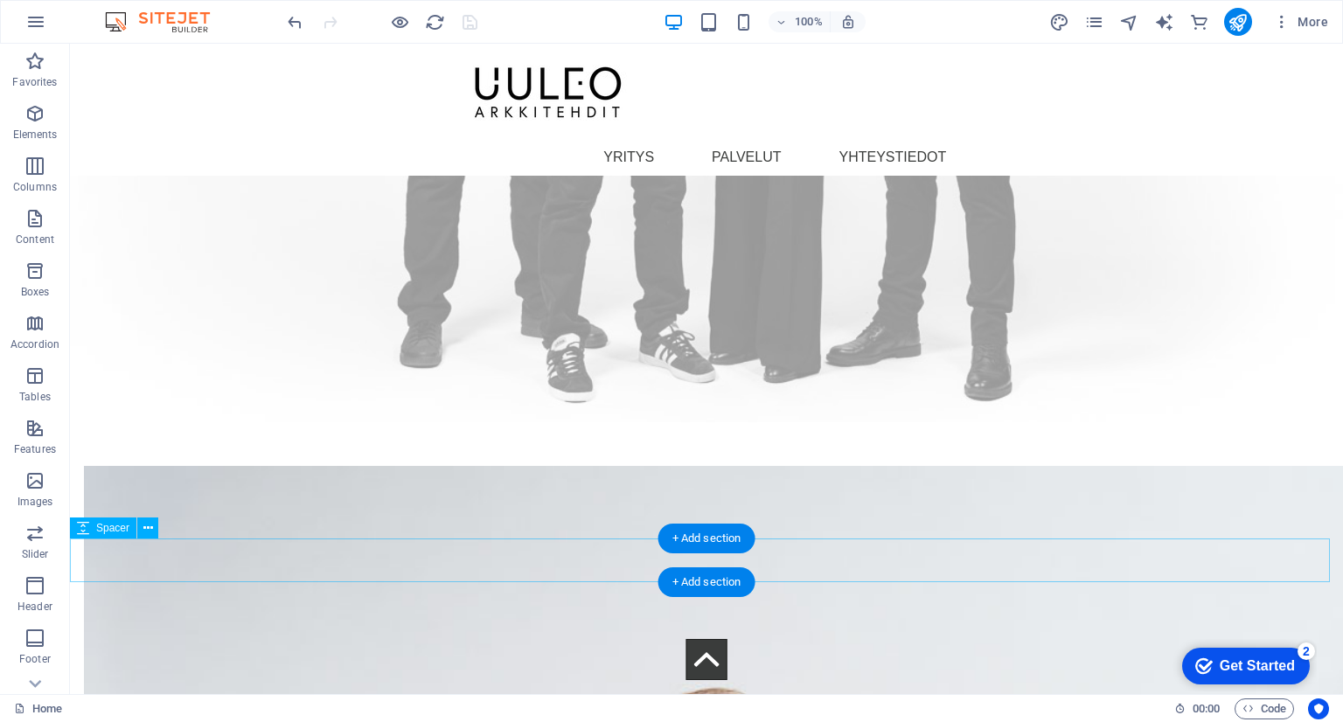
click at [80, 534] on icon at bounding box center [83, 528] width 12 height 21
click at [150, 527] on icon at bounding box center [148, 528] width 10 height 18
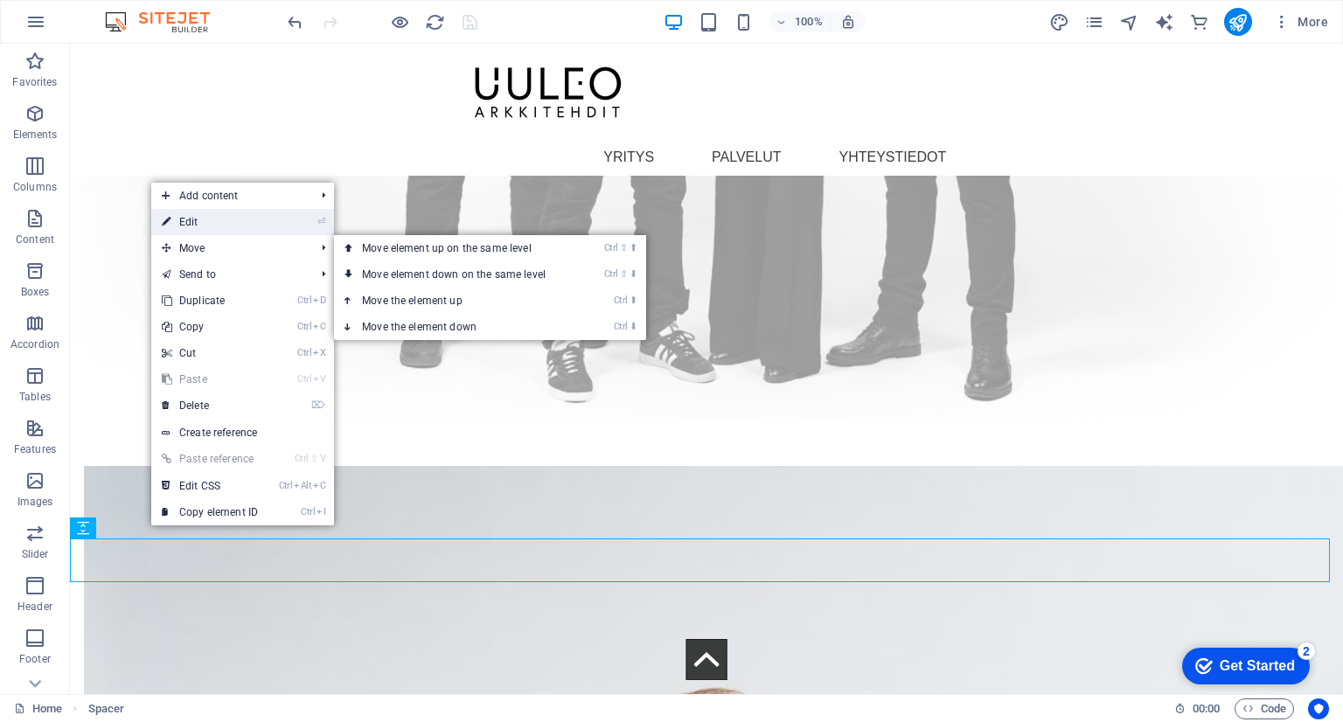
click at [240, 219] on link "⏎ Edit" at bounding box center [209, 222] width 117 height 26
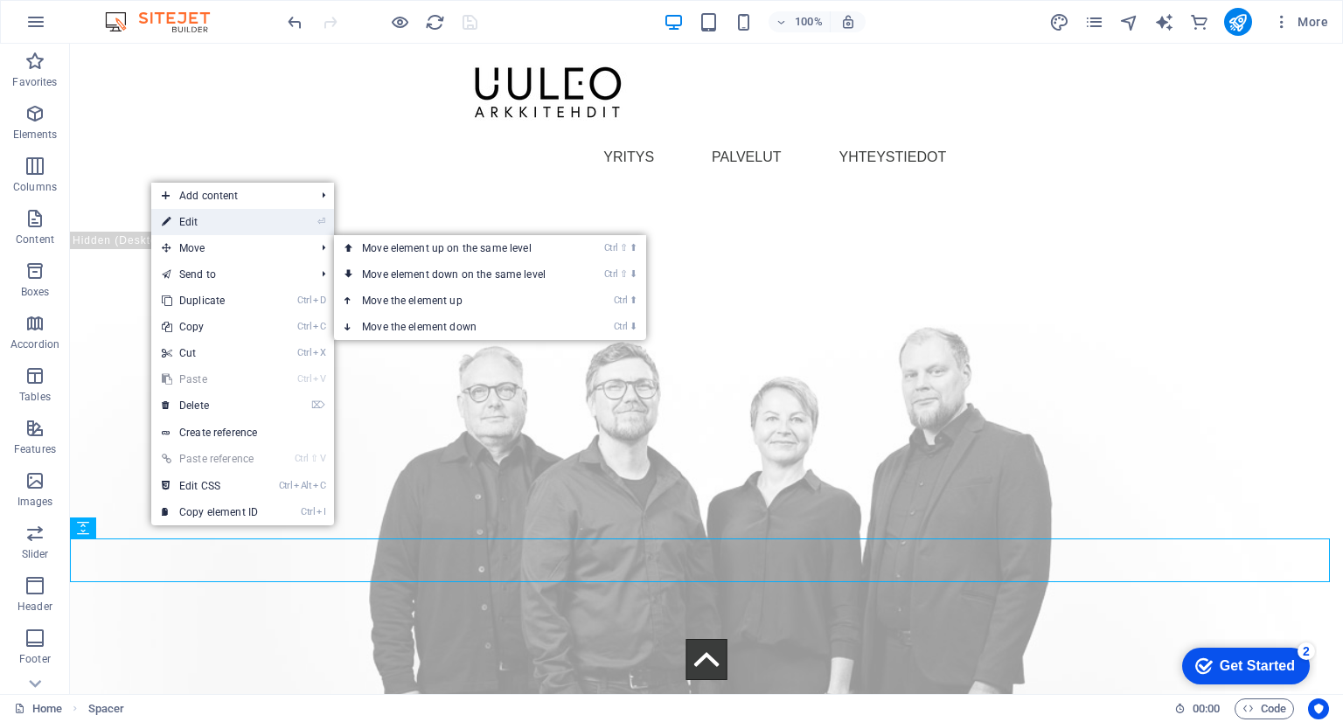
select select "px"
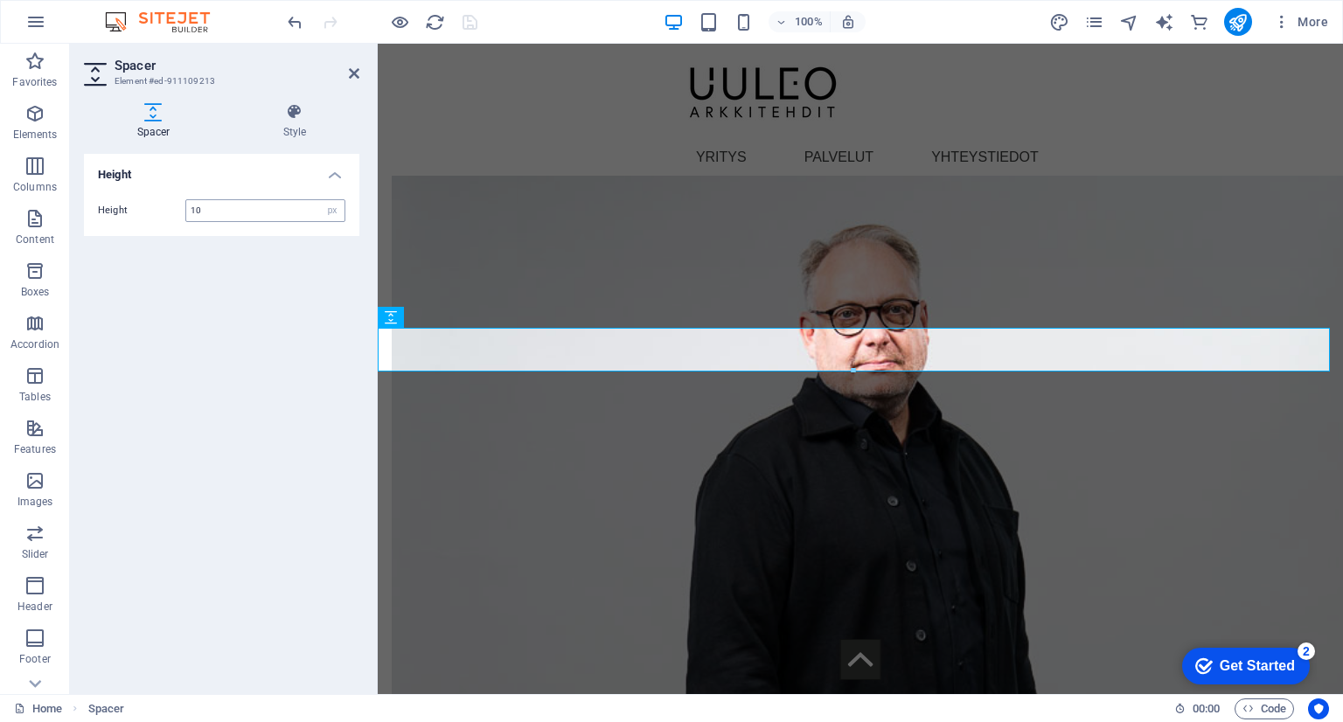
type input "10"
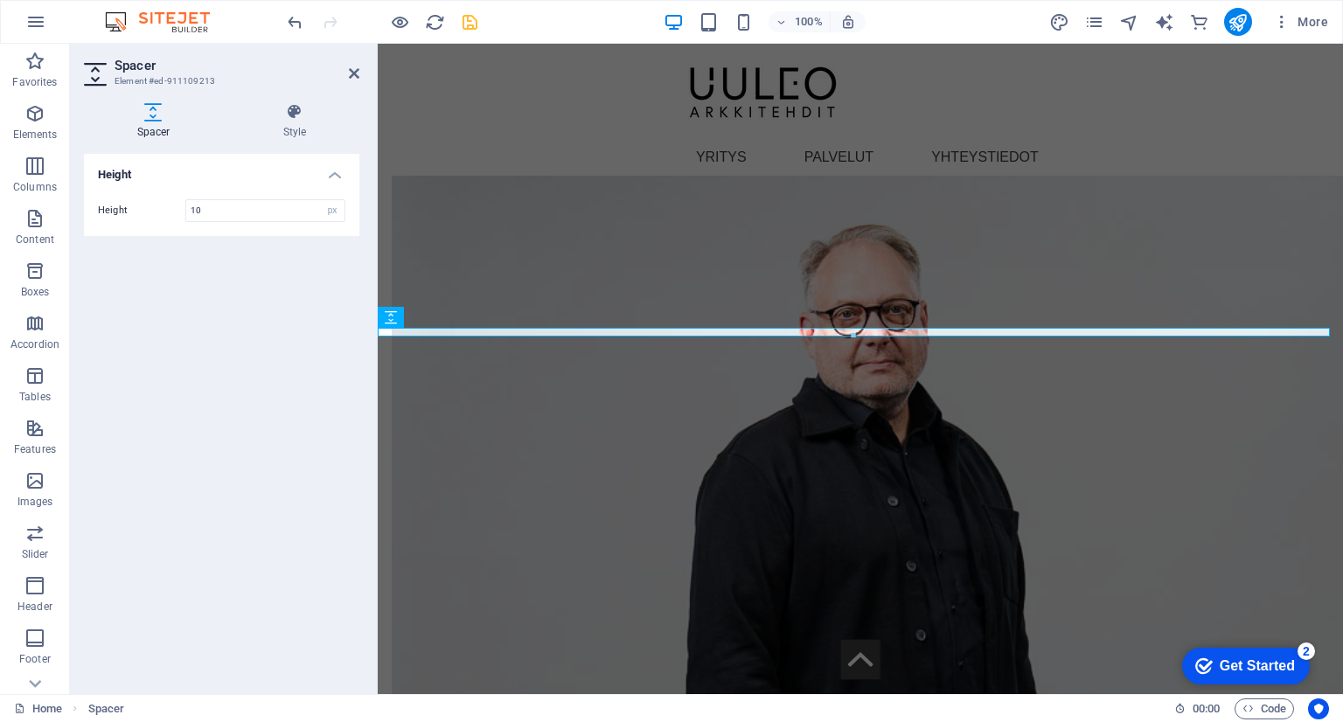
click at [470, 25] on icon "save" at bounding box center [470, 22] width 20 height 20
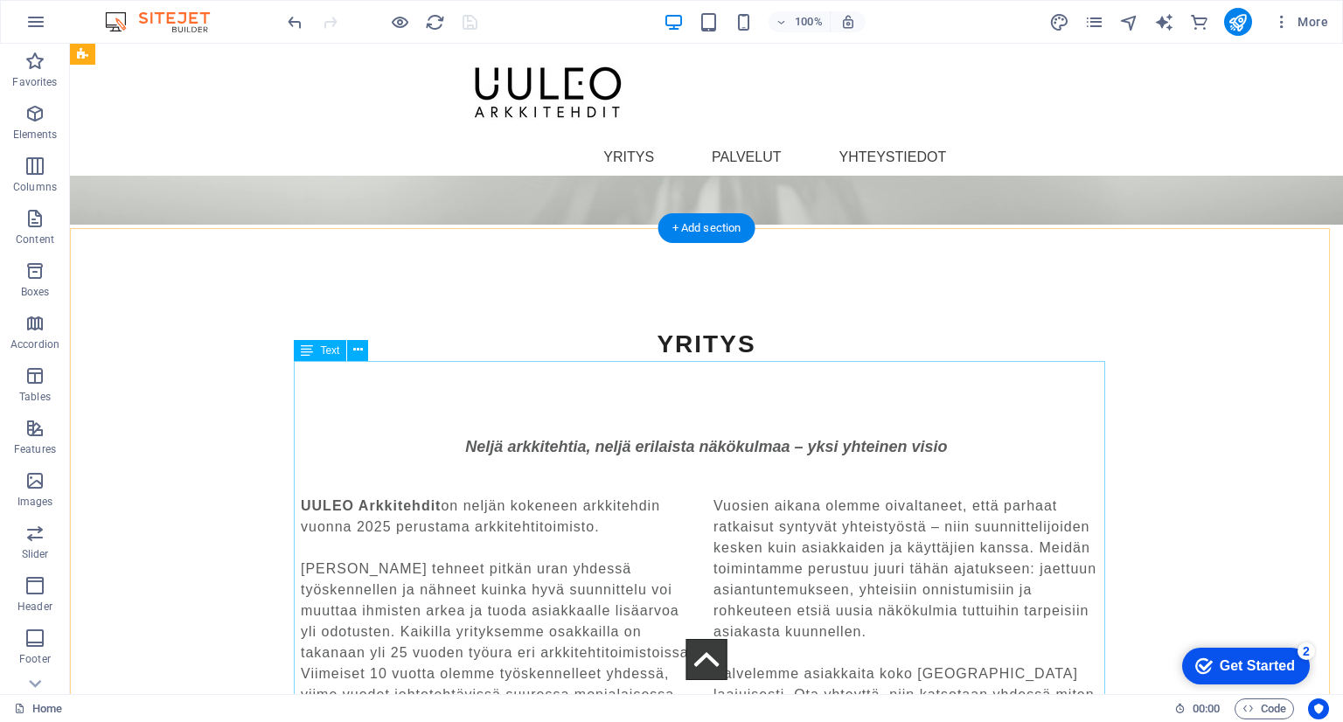
scroll to position [2392, 0]
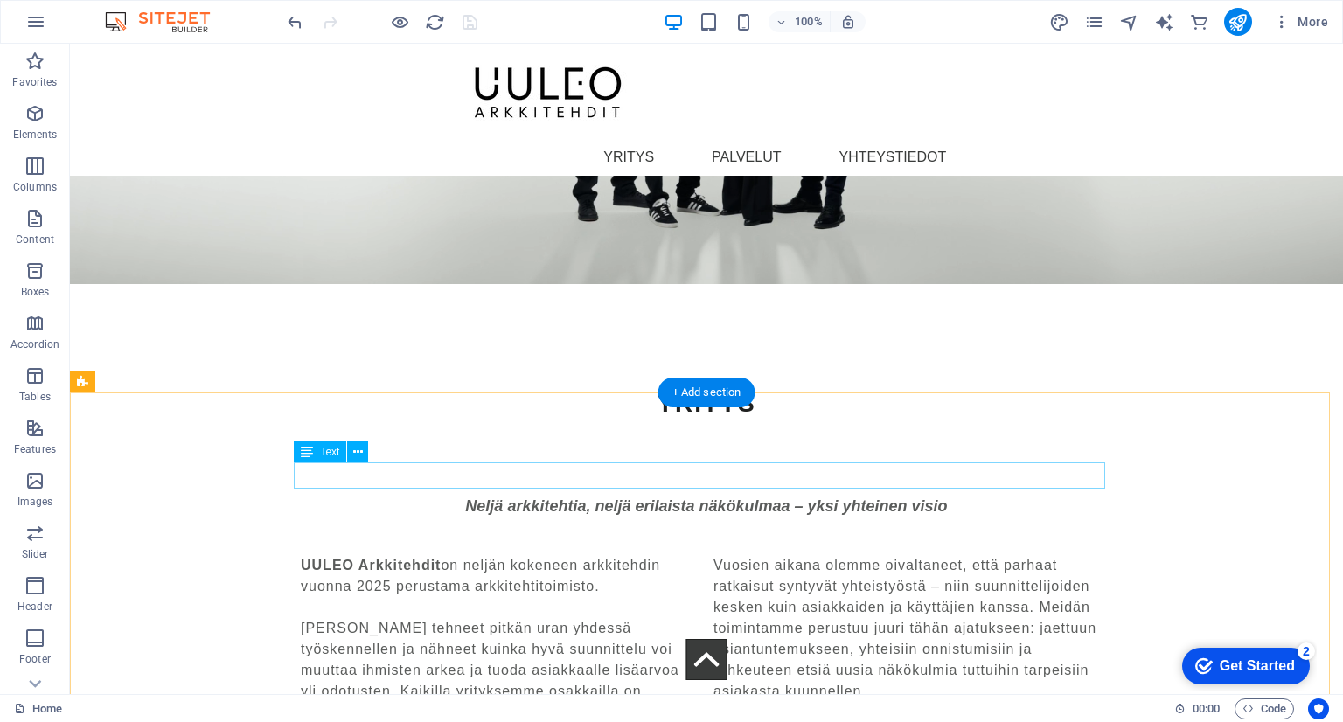
click at [933, 492] on div "Neljä arkkitehtia, neljä erilaista näkökulmaa – yksi yhteinen visio‌" at bounding box center [706, 505] width 811 height 26
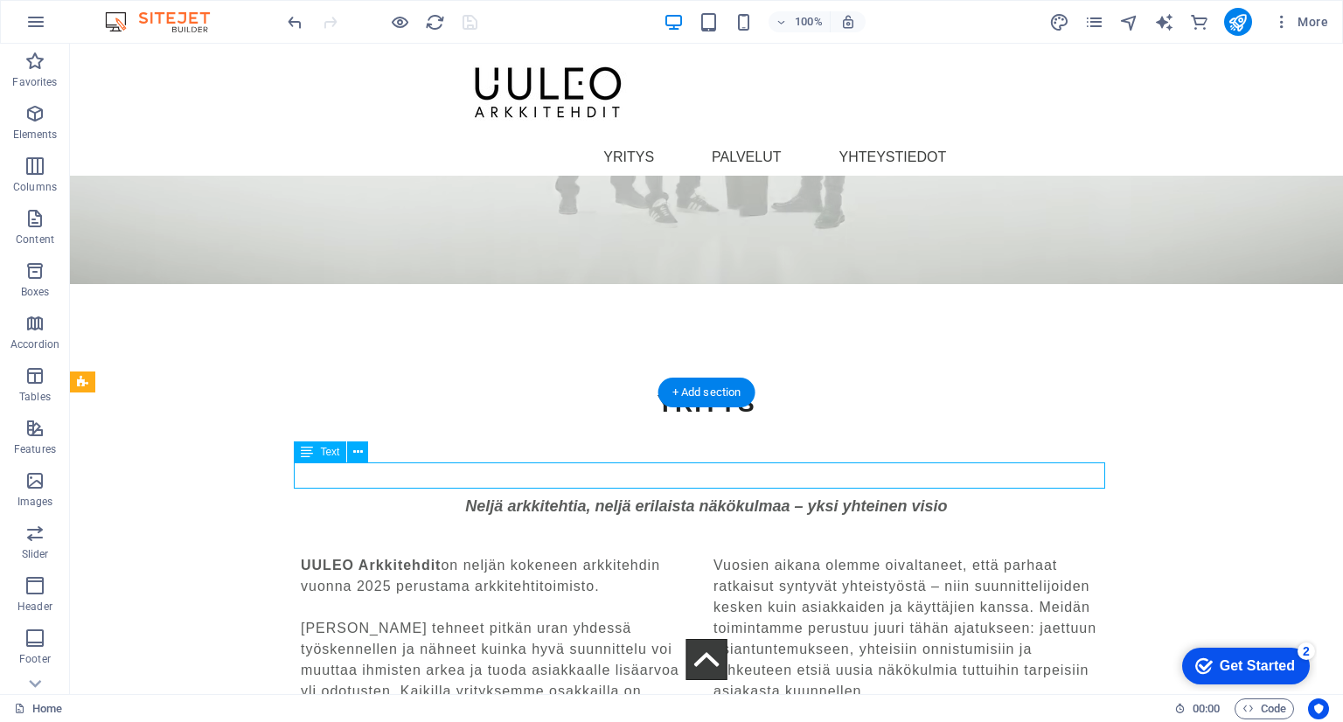
click at [933, 492] on div "Neljä arkkitehtia, neljä erilaista näkökulmaa – yksi yhteinen visio‌" at bounding box center [706, 505] width 811 height 26
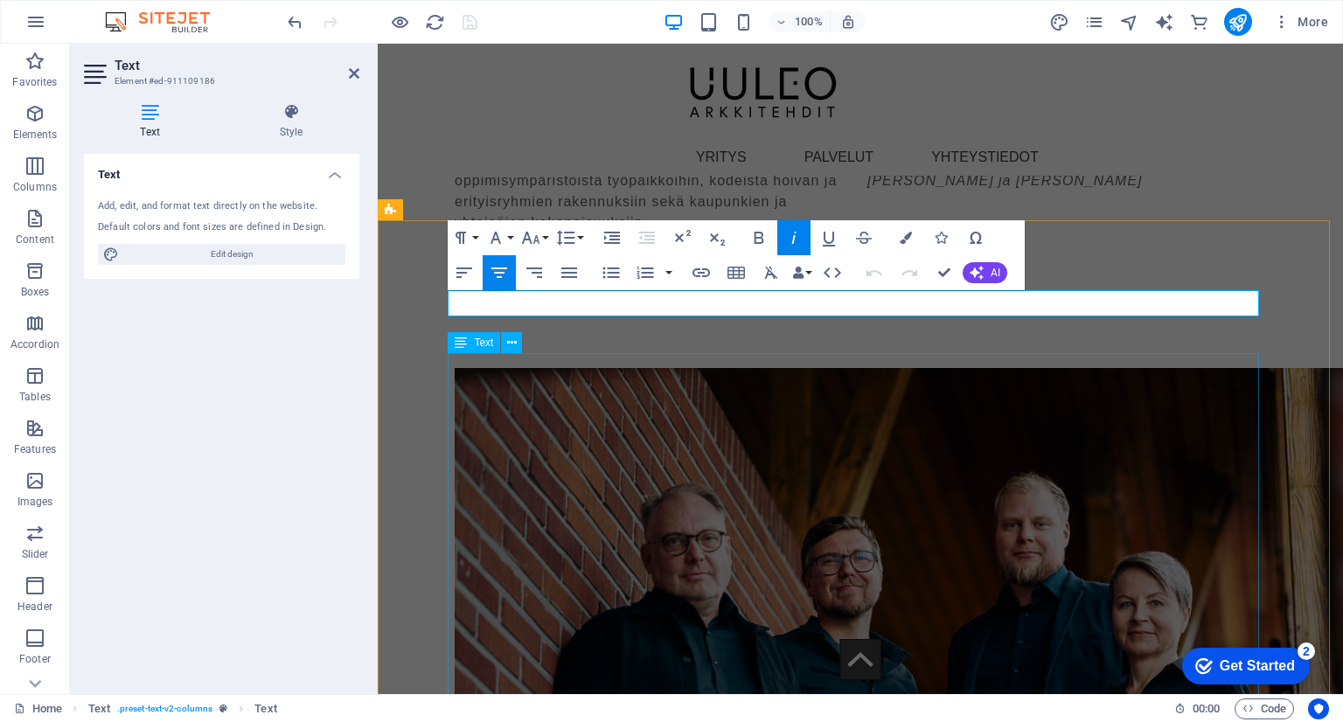
scroll to position [1995, 0]
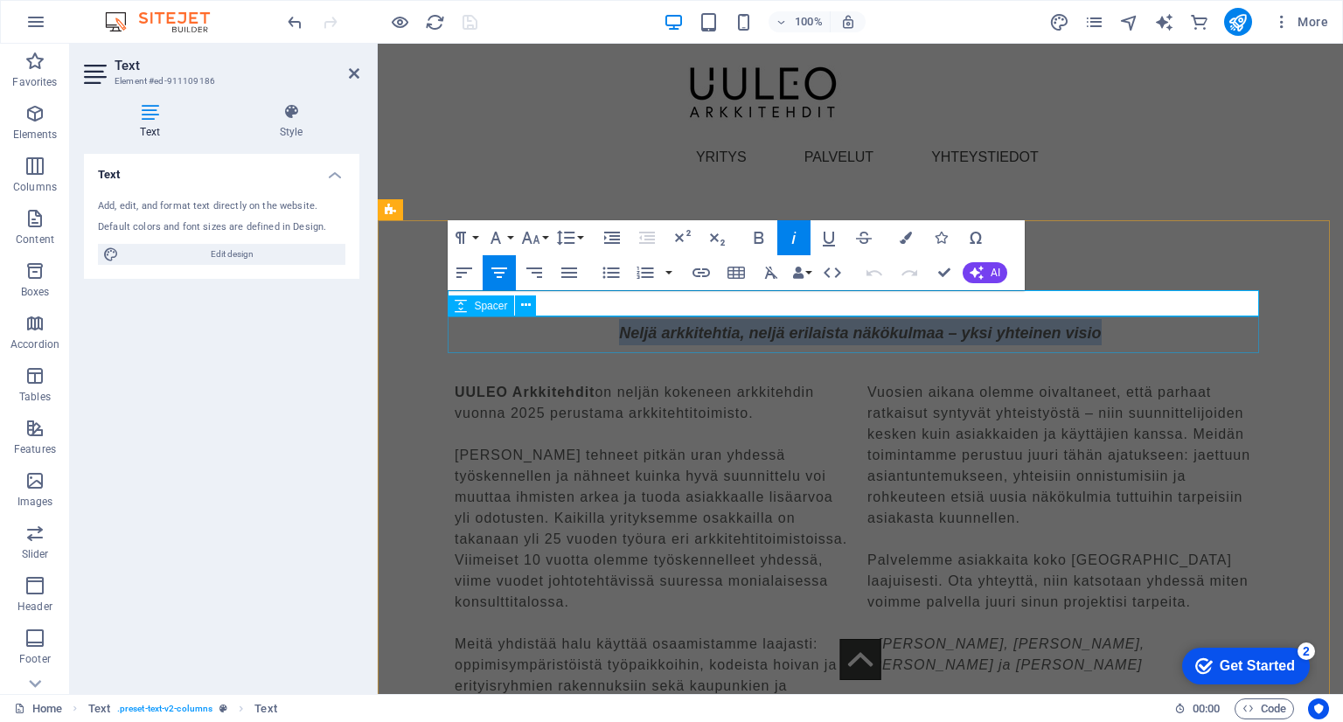
drag, startPoint x: 1145, startPoint y: 305, endPoint x: 551, endPoint y: 320, distance: 593.9
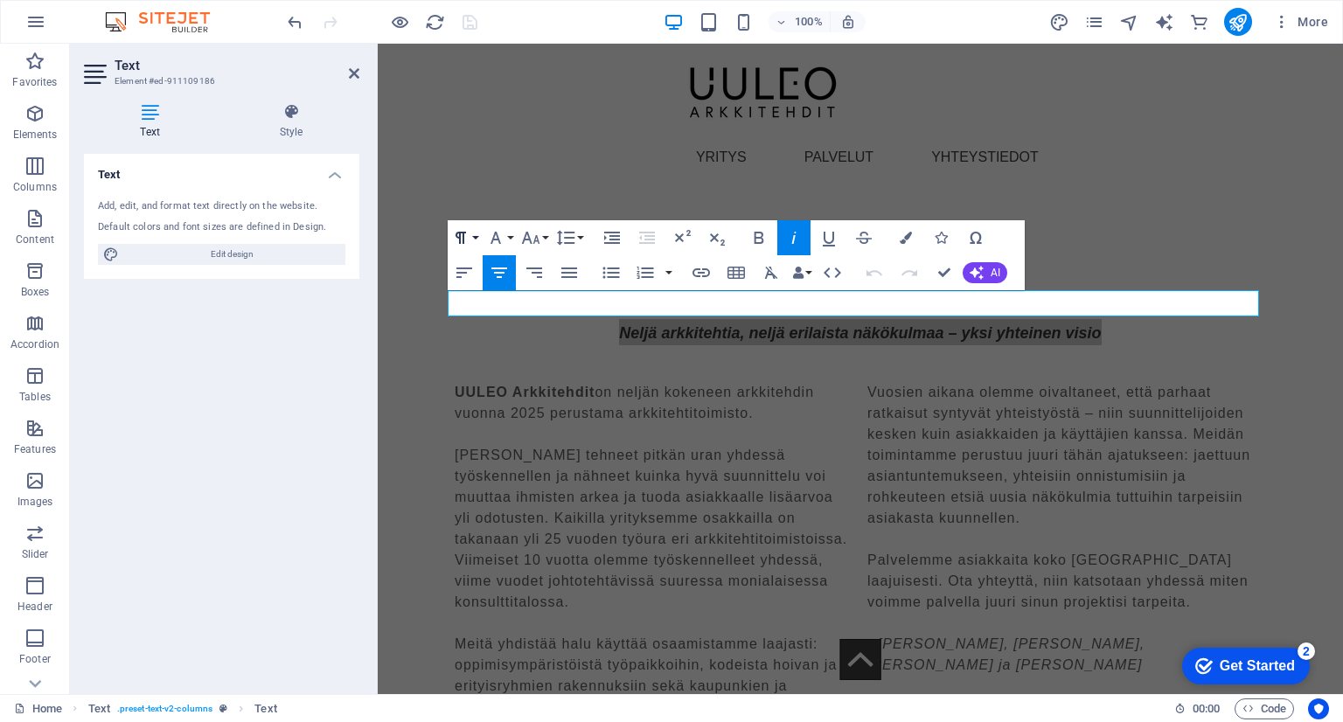
click at [474, 235] on button "Paragraph Format" at bounding box center [464, 237] width 33 height 35
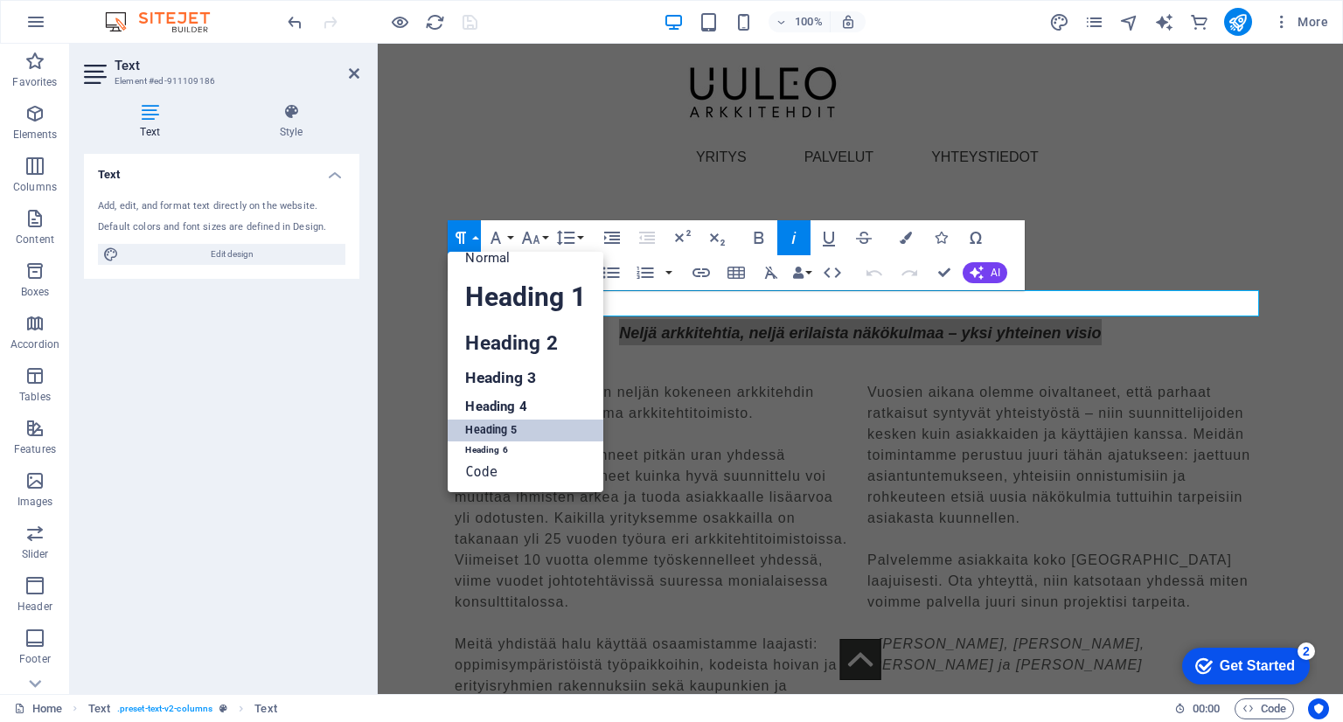
scroll to position [14, 0]
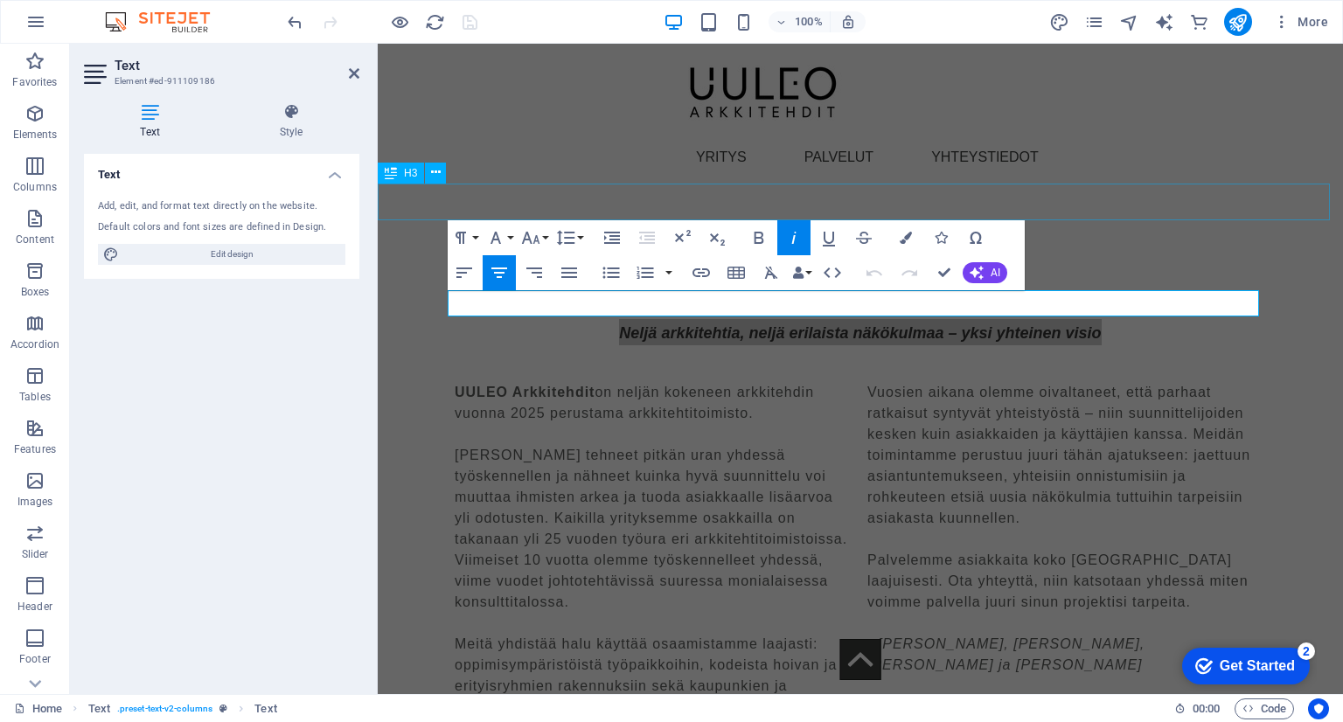
click at [1282, 212] on div "YRITYS" at bounding box center [860, 230] width 965 height 37
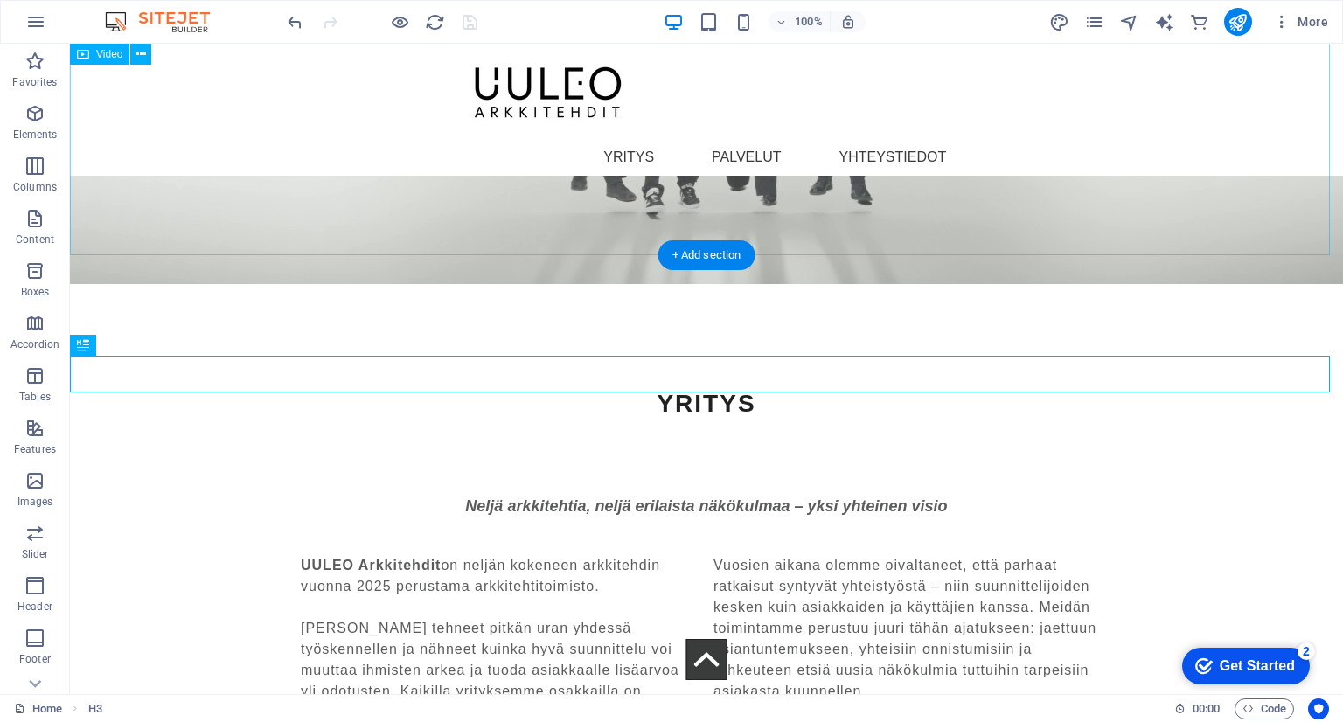
scroll to position [1995, 0]
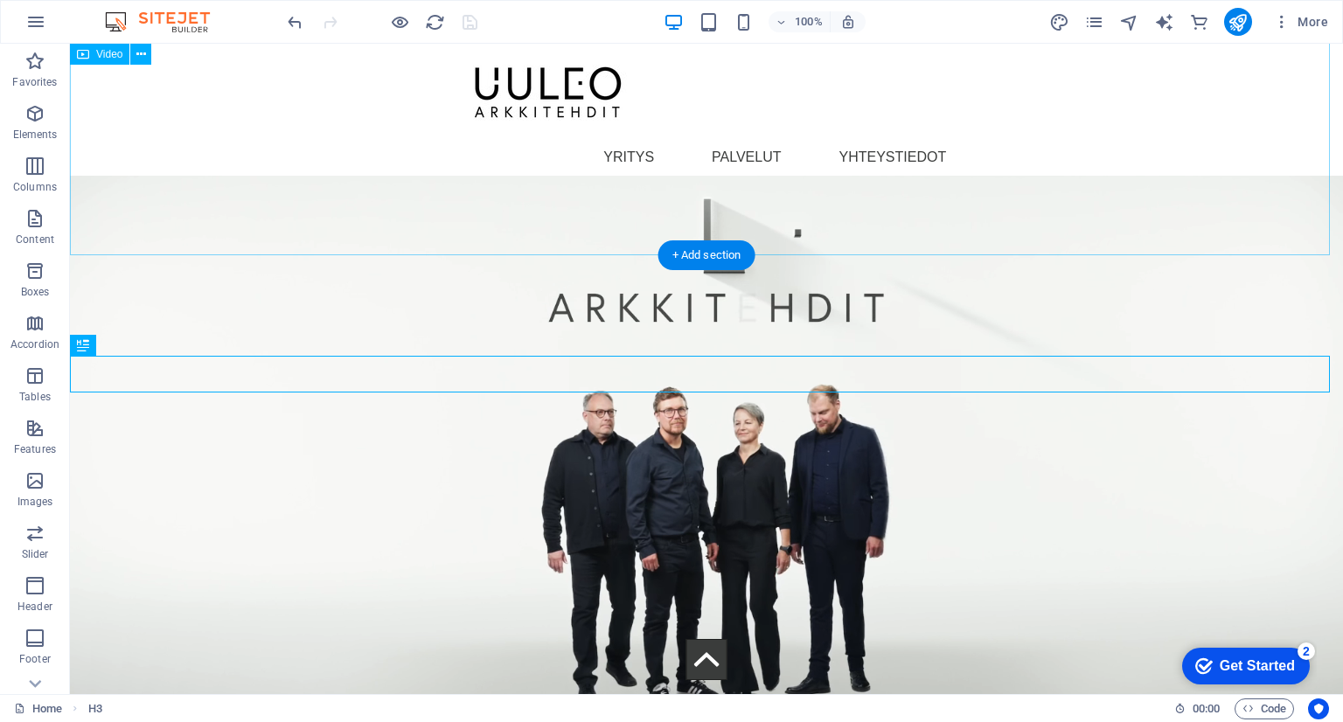
select select "%"
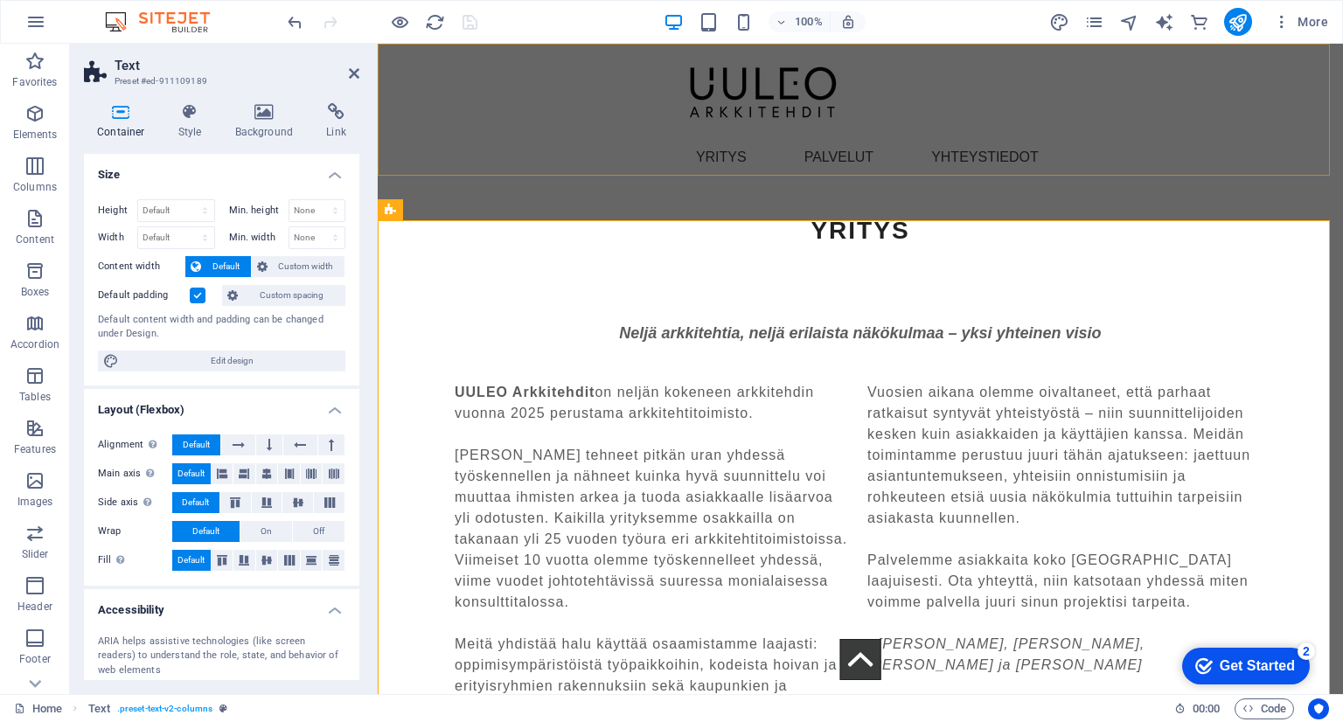
click at [560, 161] on div "Menu YRITYS PALVELUT YHTEYSTIEDOT" at bounding box center [860, 110] width 965 height 132
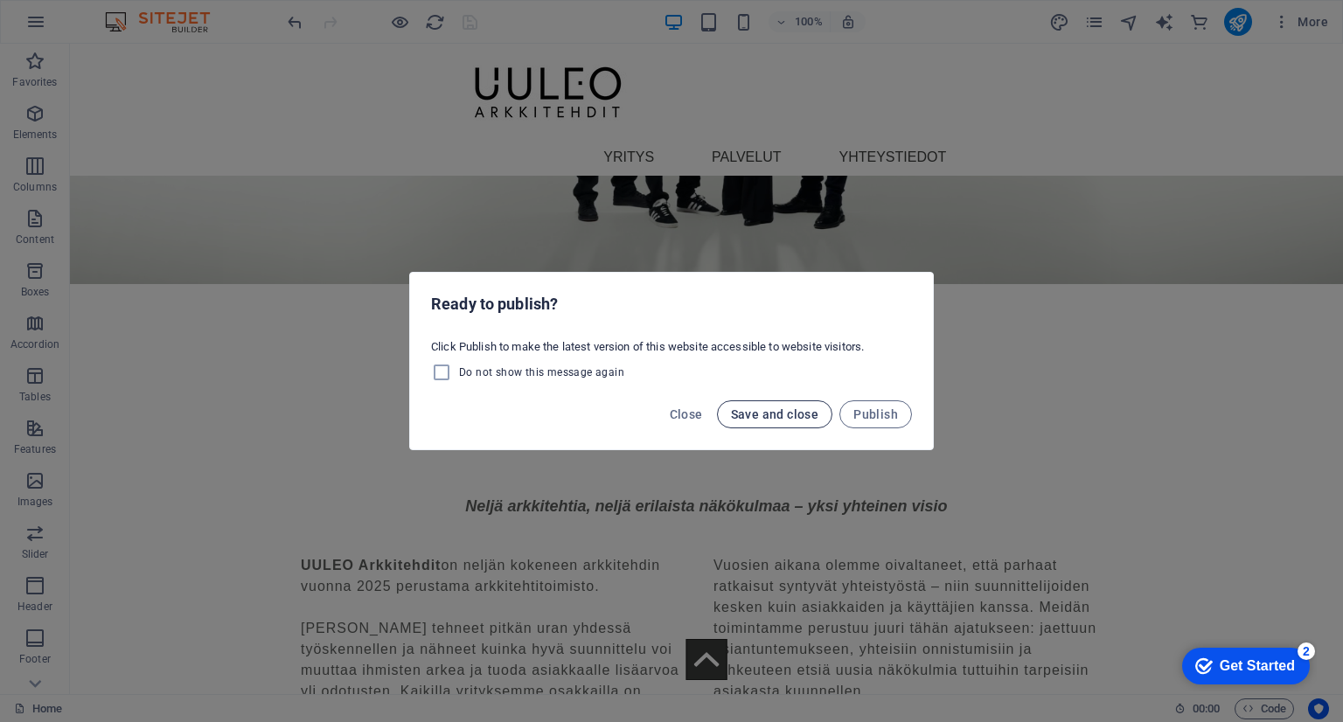
click at [780, 416] on span "Save and close" at bounding box center [775, 414] width 88 height 14
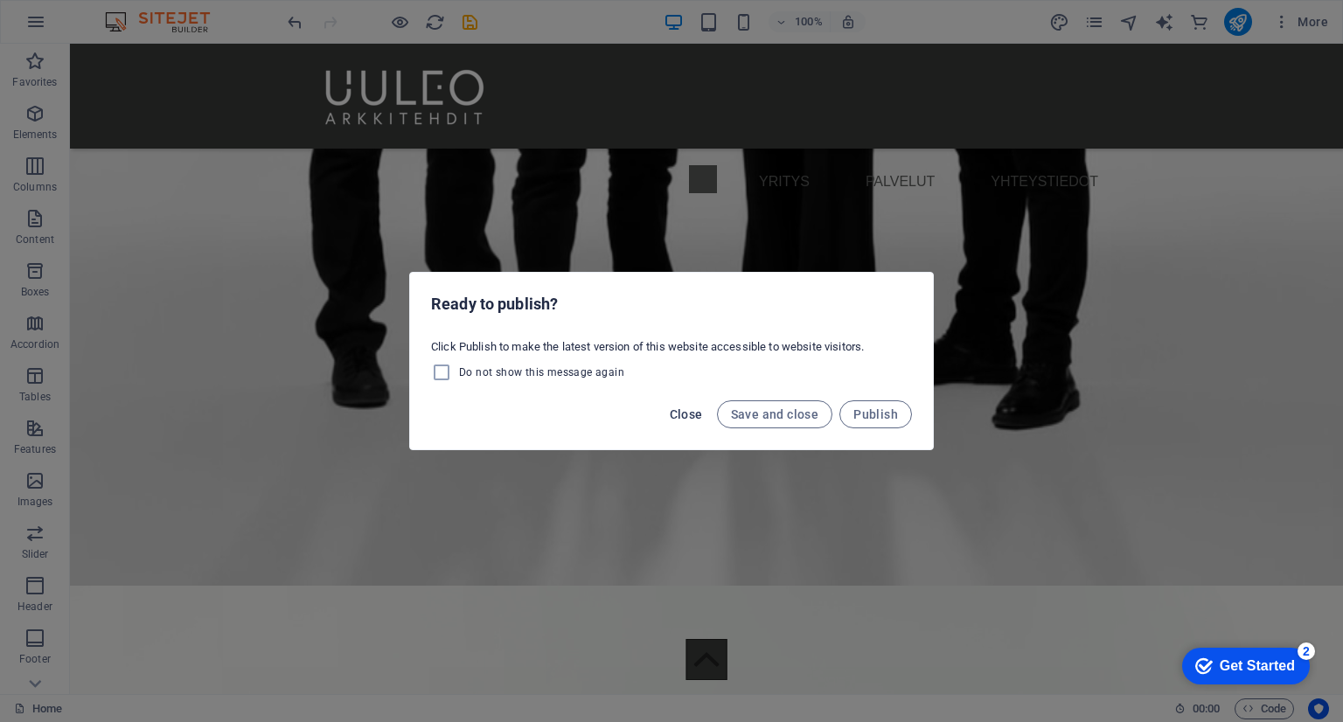
click at [692, 413] on span "Close" at bounding box center [686, 414] width 33 height 14
